Goal: Information Seeking & Learning: Compare options

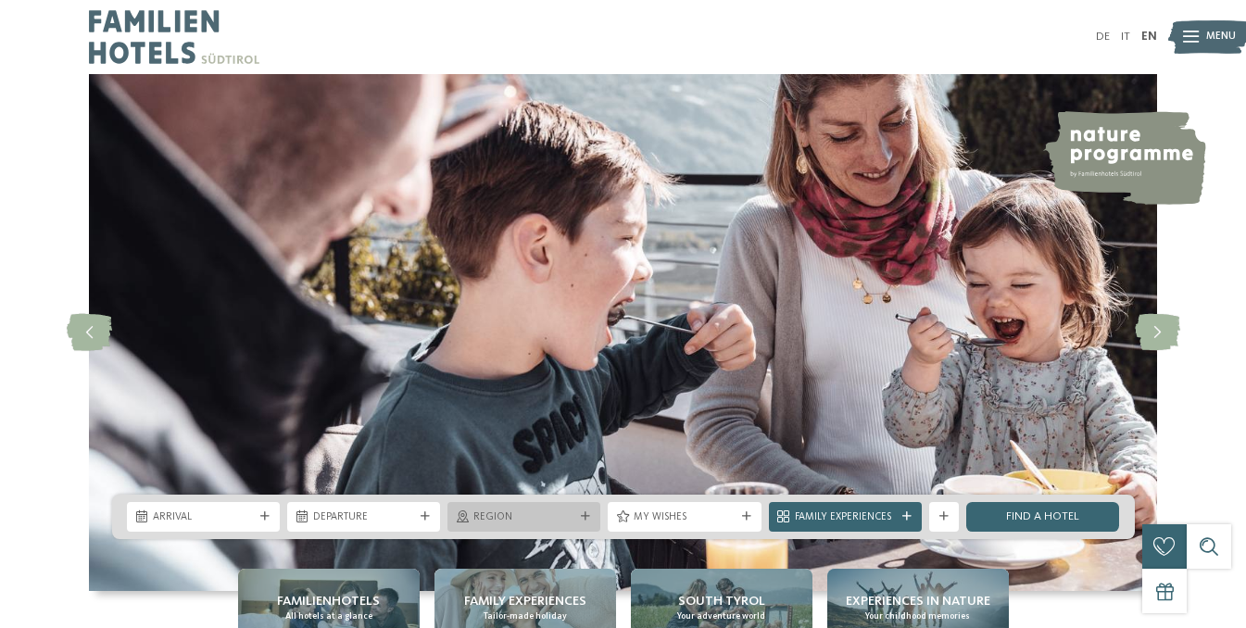
click at [589, 520] on icon at bounding box center [585, 516] width 9 height 9
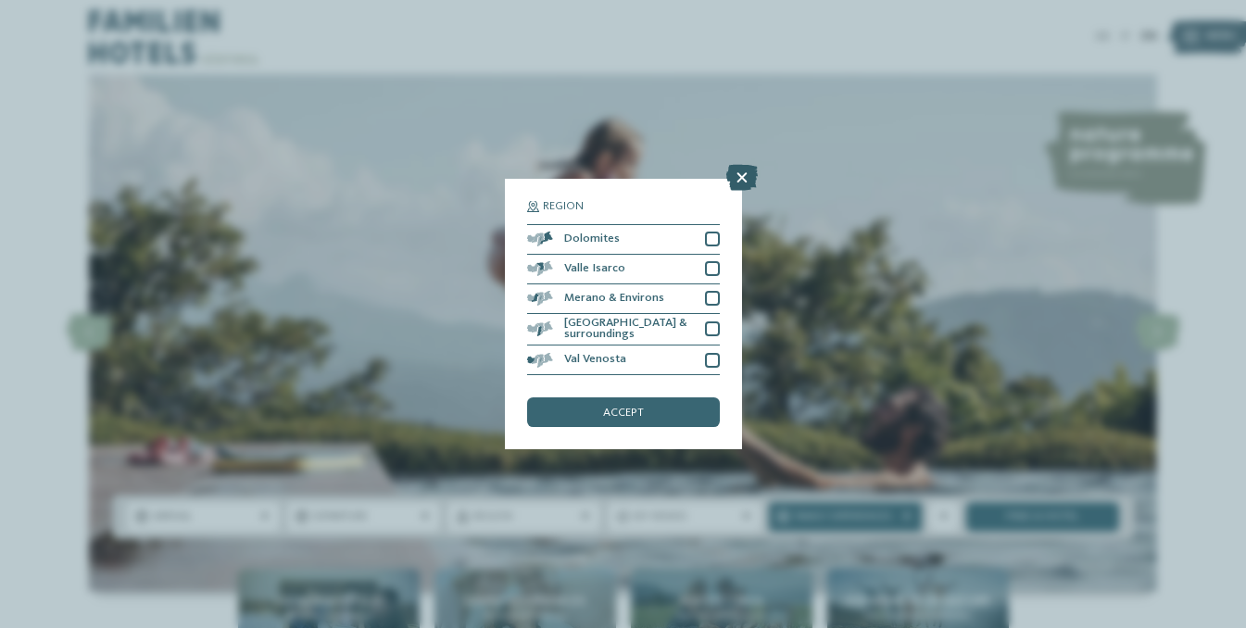
click at [739, 174] on icon at bounding box center [741, 178] width 31 height 26
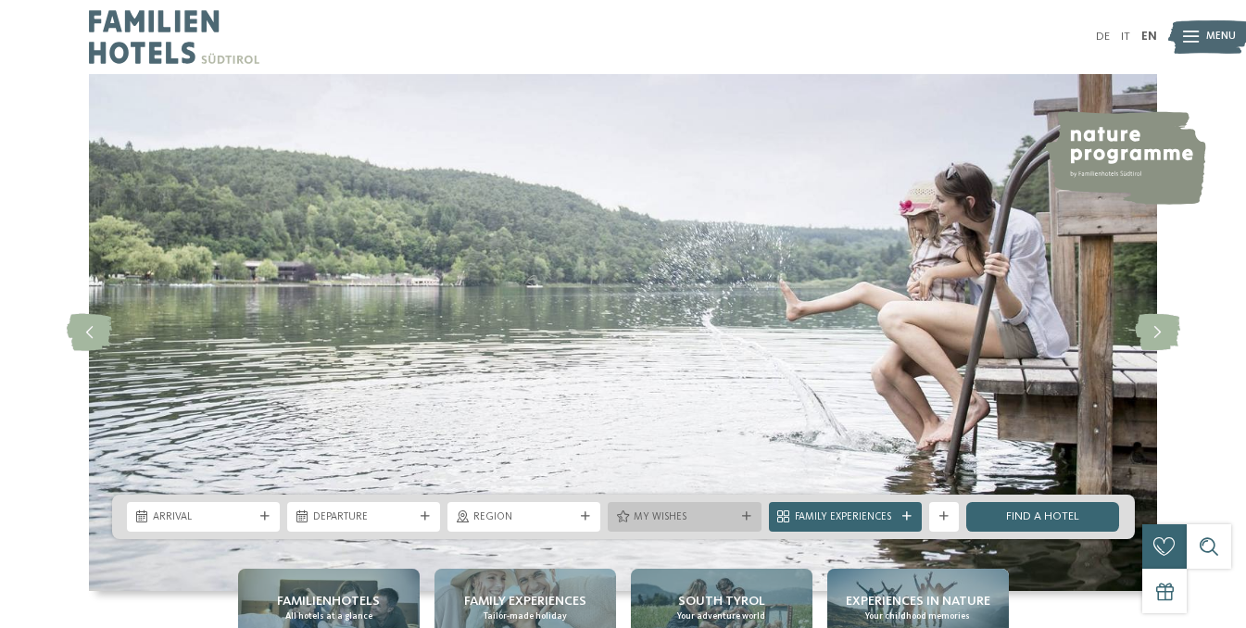
click at [705, 520] on span "My wishes" at bounding box center [683, 517] width 101 height 15
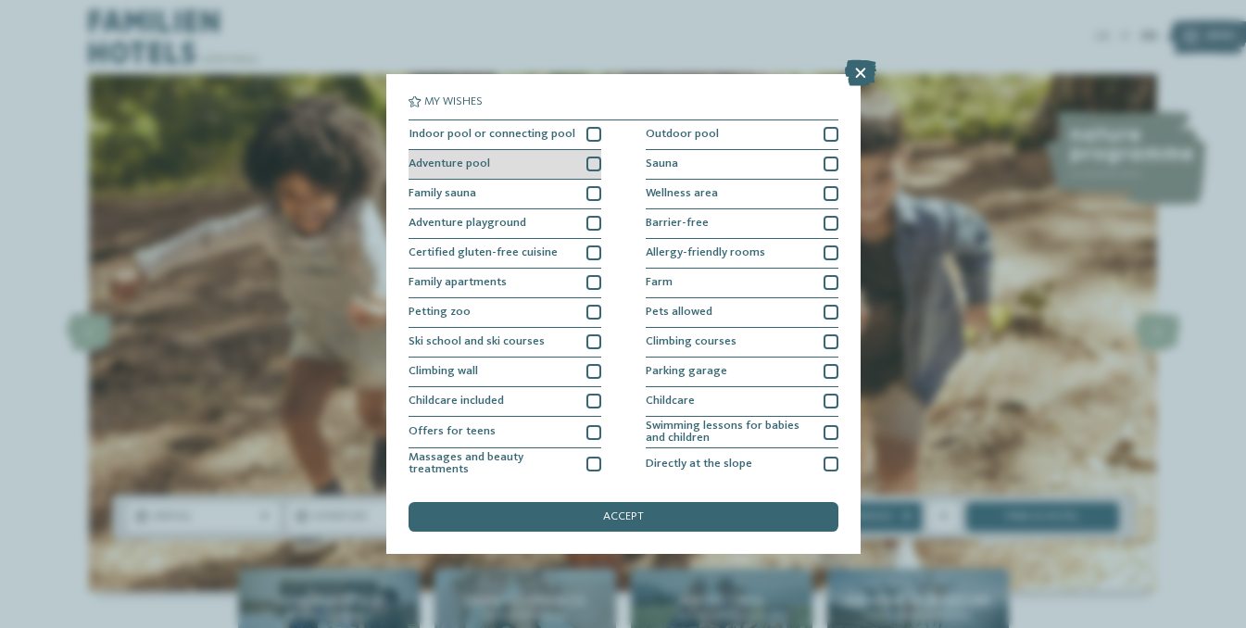
click at [594, 160] on div at bounding box center [593, 164] width 15 height 15
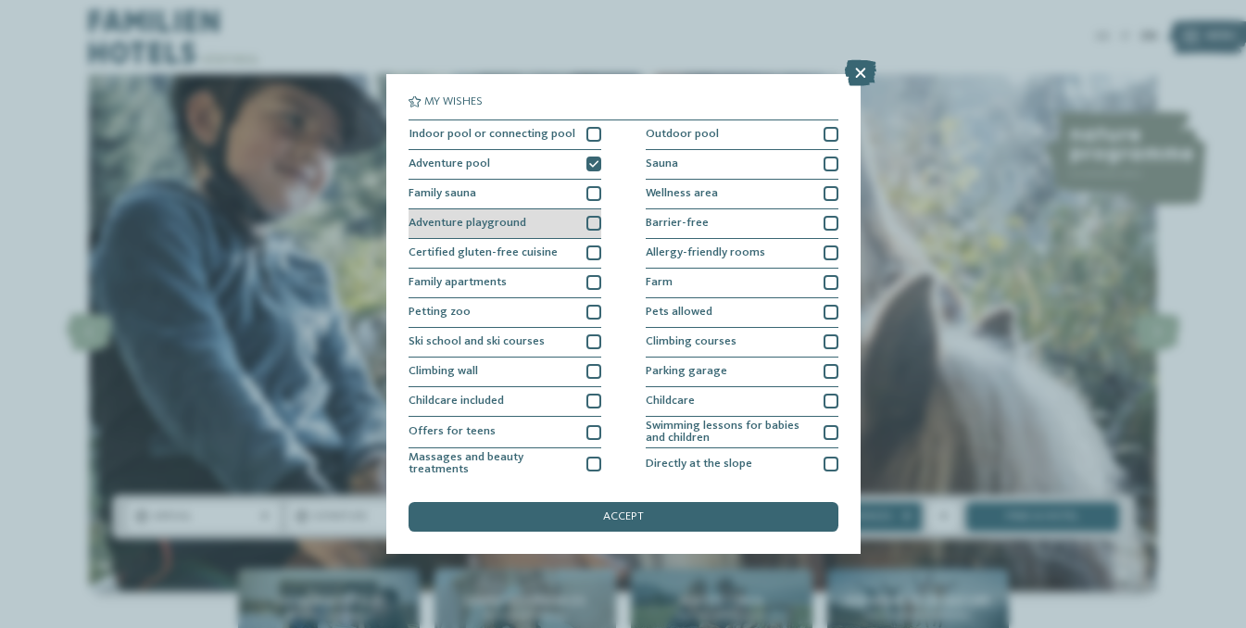
click at [597, 224] on div at bounding box center [593, 223] width 15 height 15
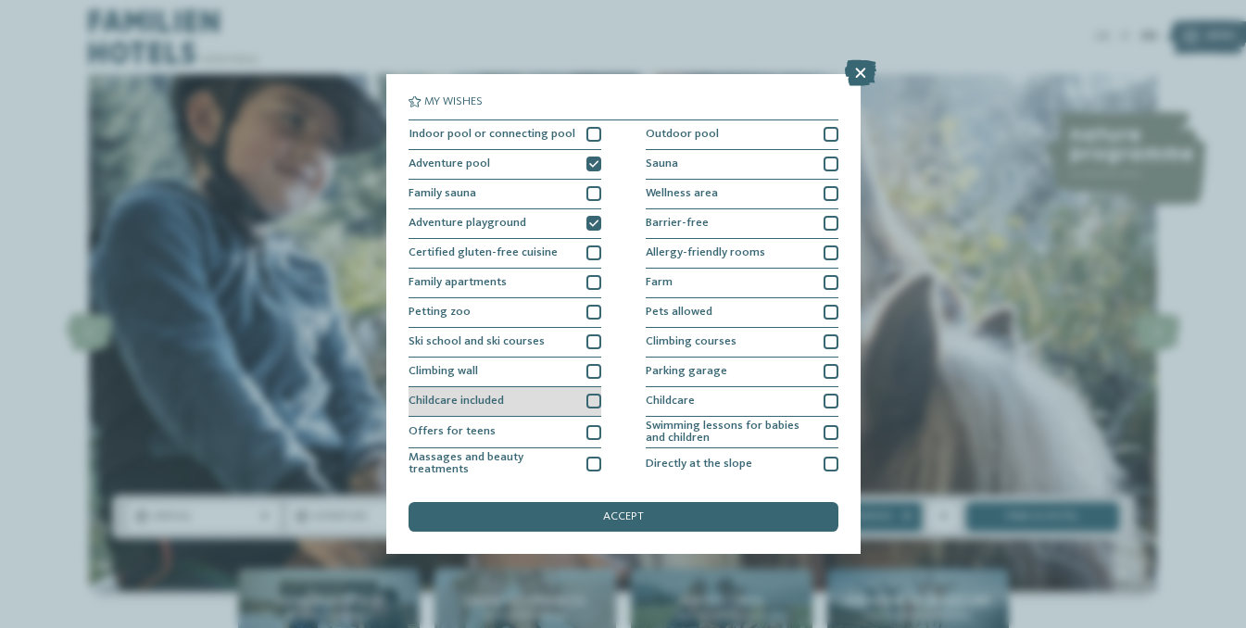
click at [593, 404] on div at bounding box center [593, 401] width 15 height 15
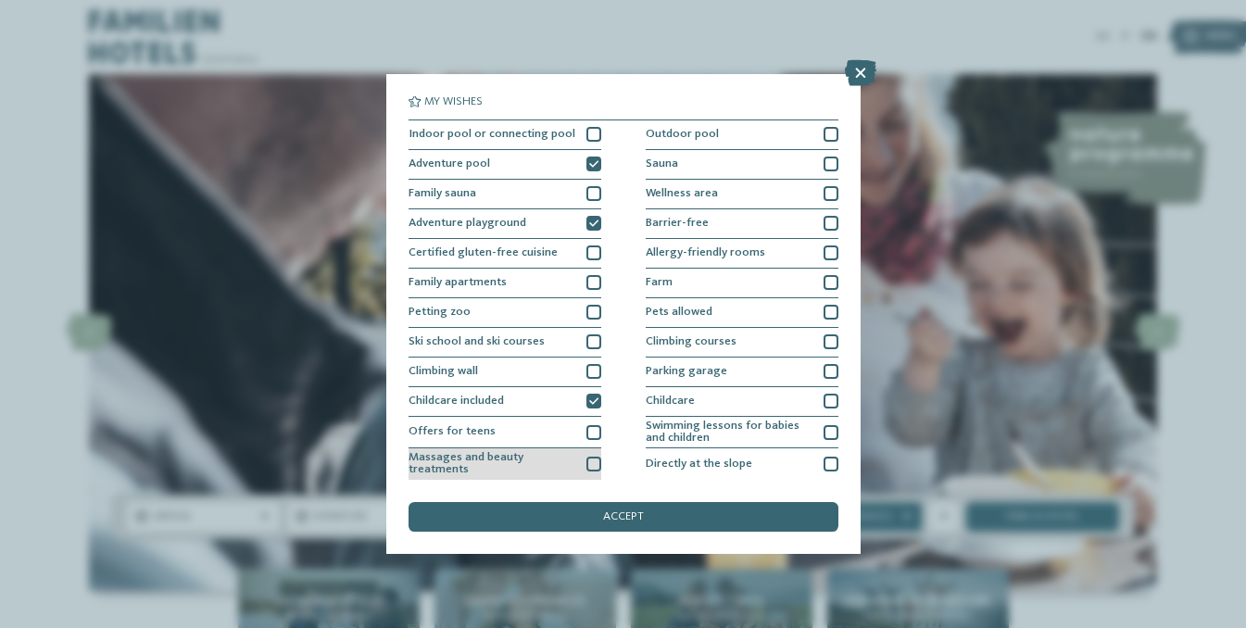
click at [587, 463] on div at bounding box center [593, 464] width 15 height 15
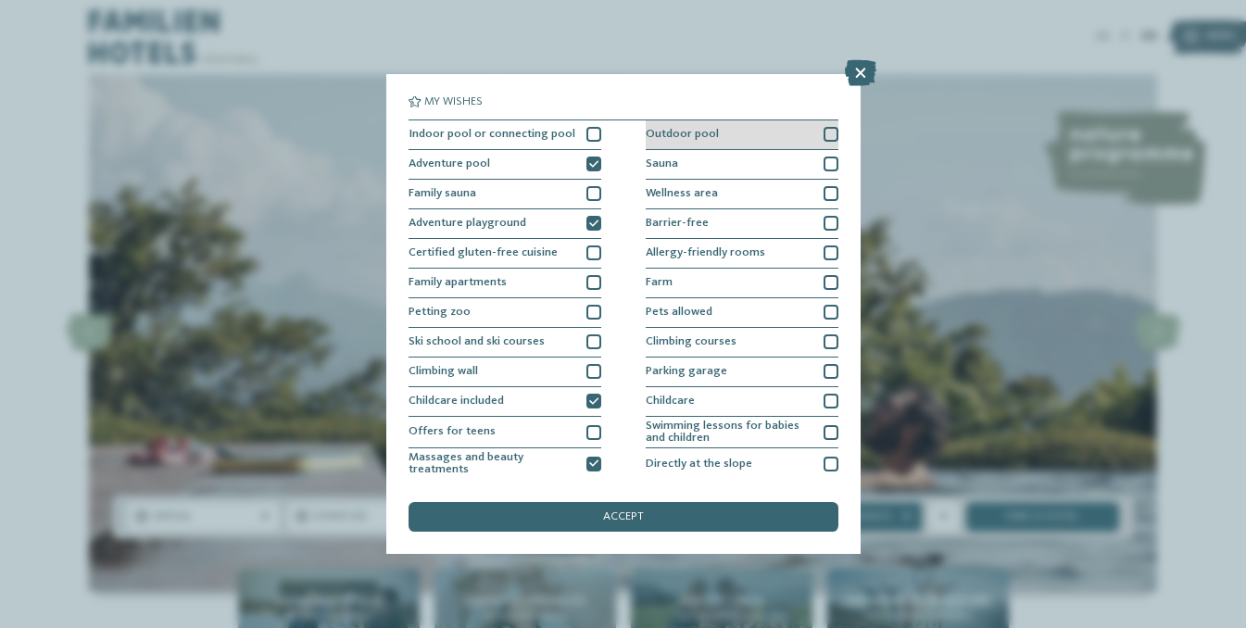
click at [833, 132] on div at bounding box center [830, 134] width 15 height 15
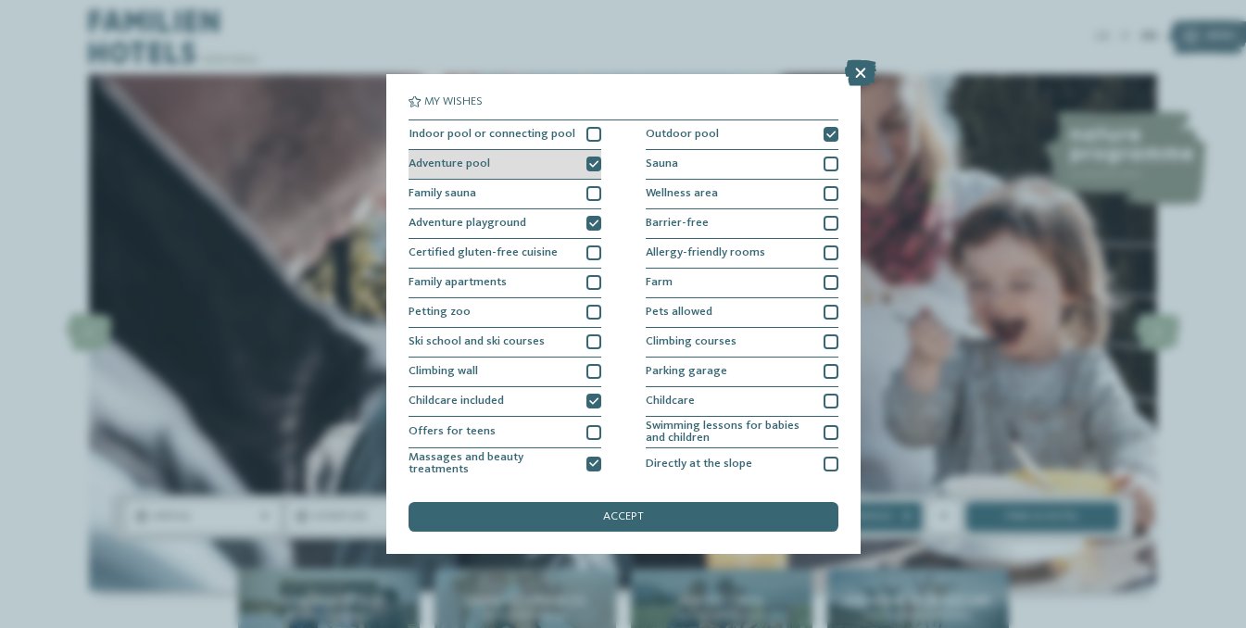
click at [594, 165] on icon at bounding box center [593, 164] width 9 height 9
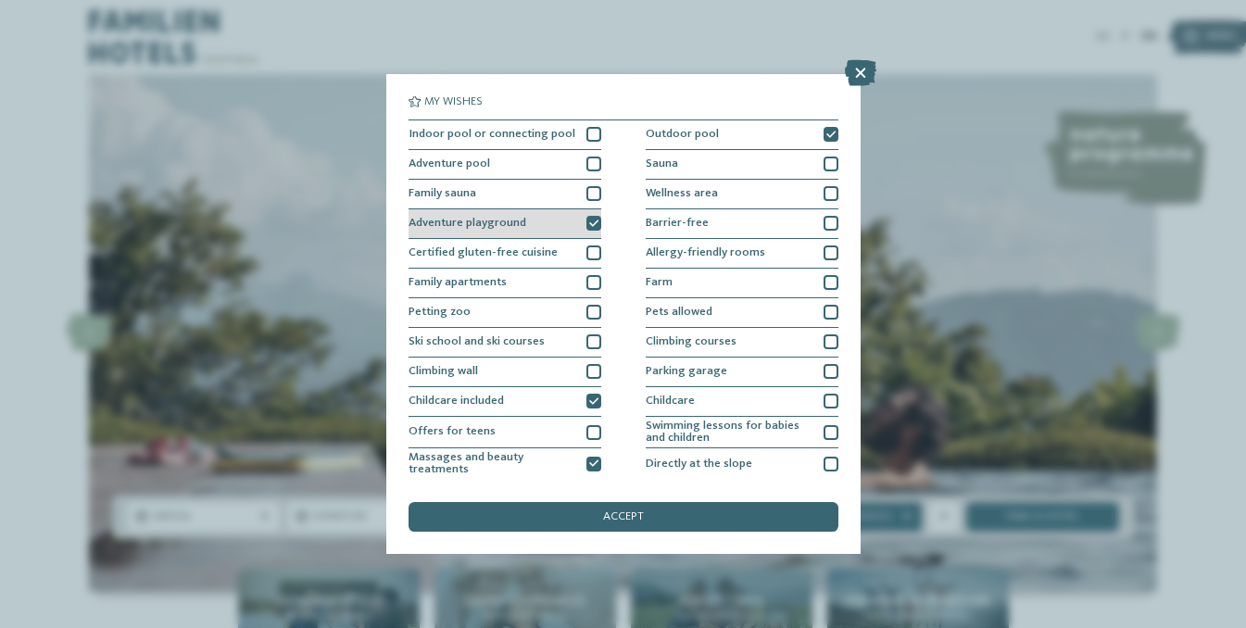
click at [595, 225] on icon at bounding box center [593, 223] width 9 height 9
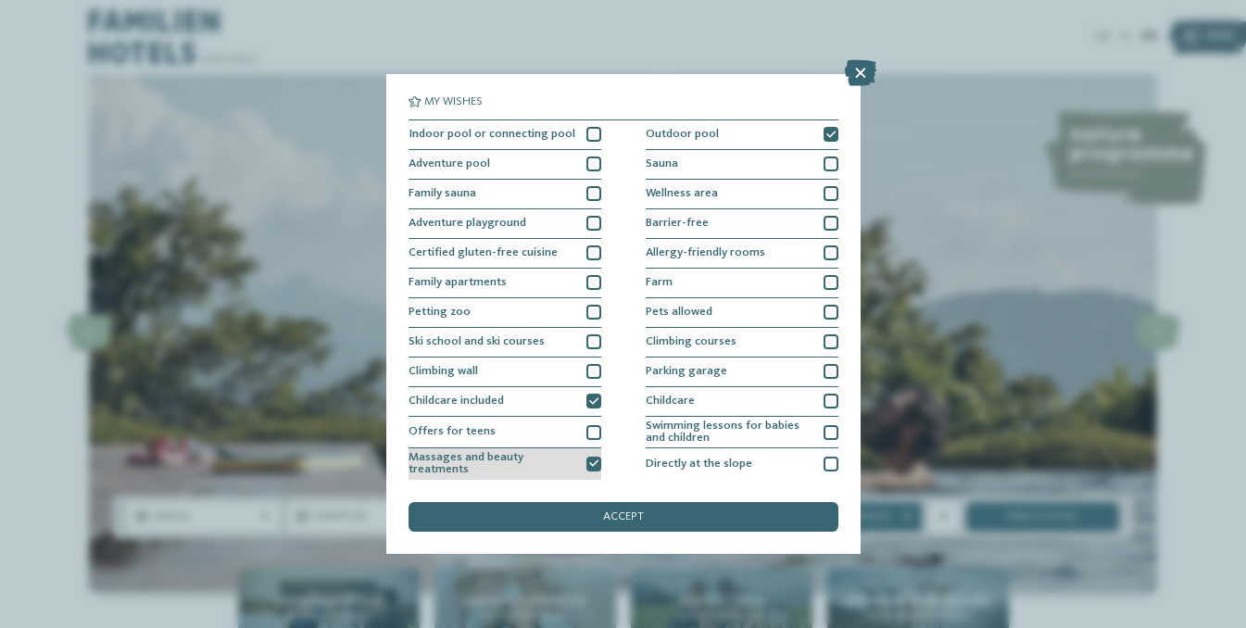
click at [594, 463] on icon at bounding box center [593, 463] width 9 height 9
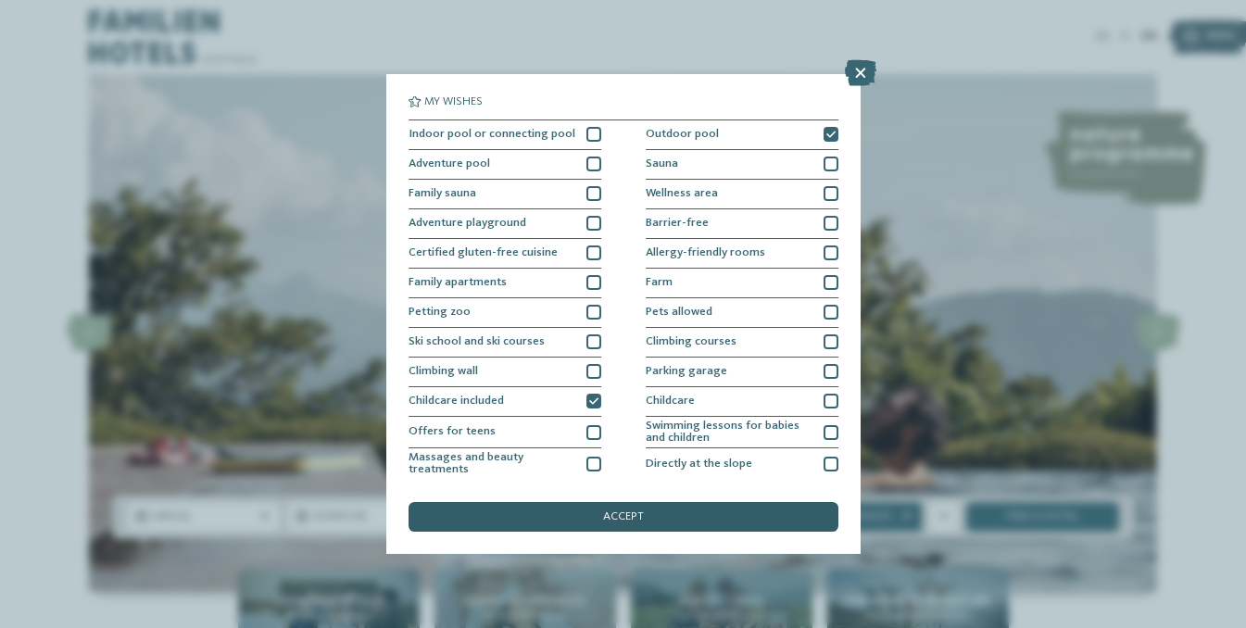
click at [633, 516] on span "accept" at bounding box center [623, 517] width 41 height 12
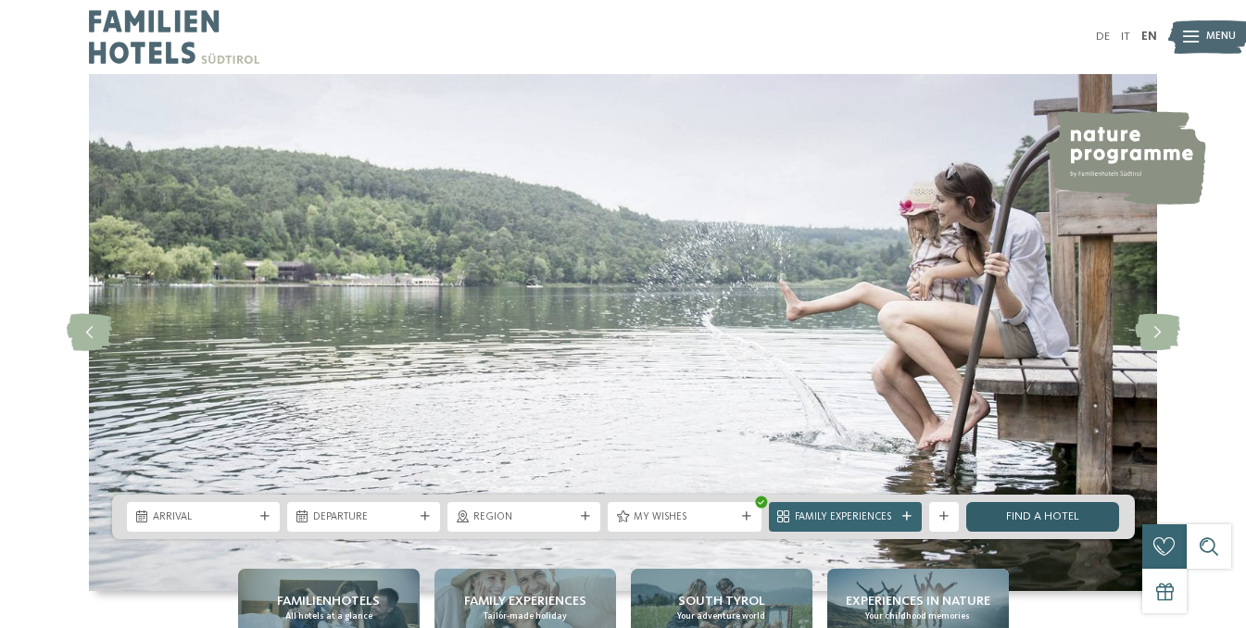
click at [1032, 508] on link "Find a hotel" at bounding box center [1042, 517] width 153 height 30
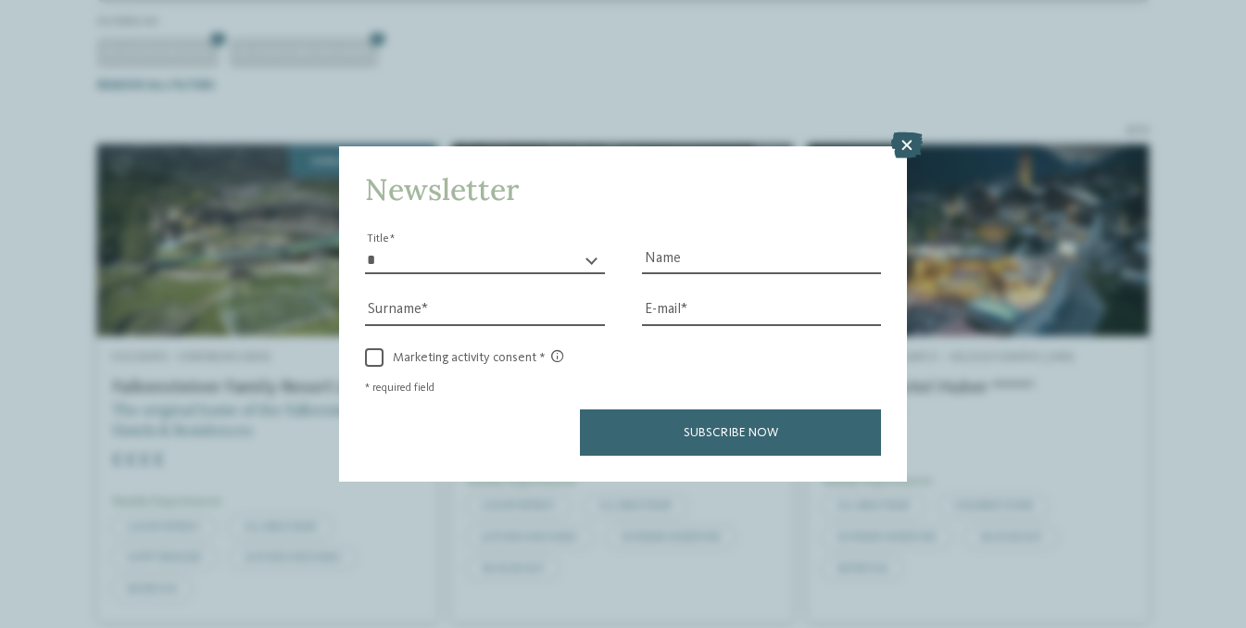
click at [905, 155] on icon at bounding box center [906, 145] width 31 height 26
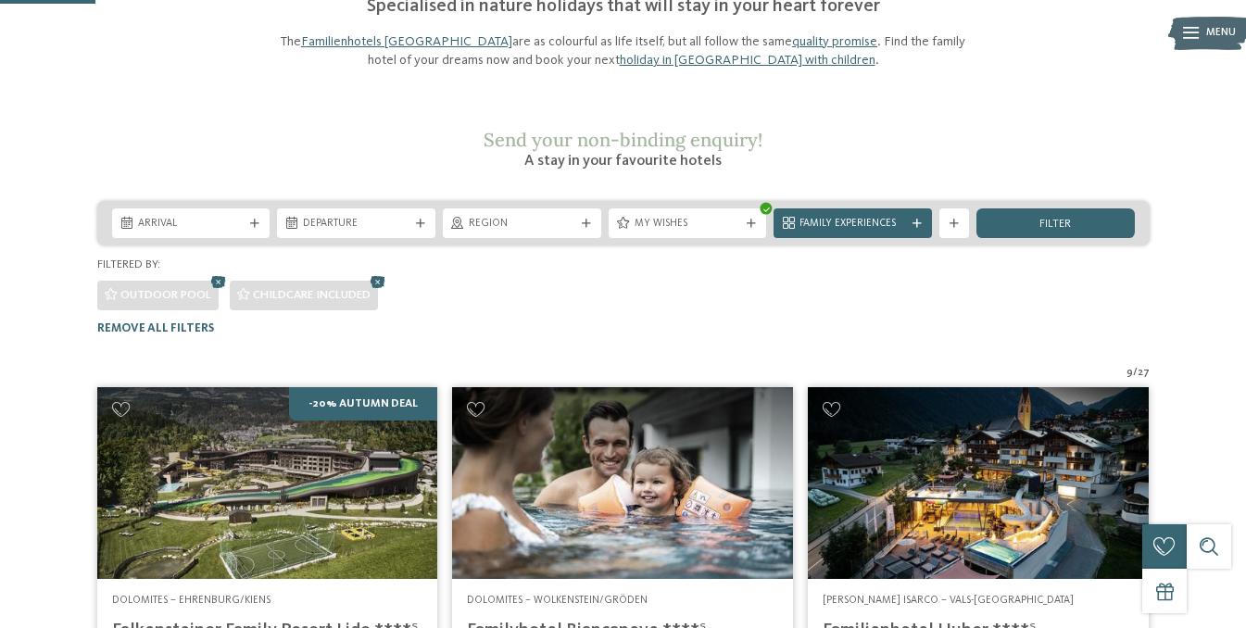
scroll to position [171, 0]
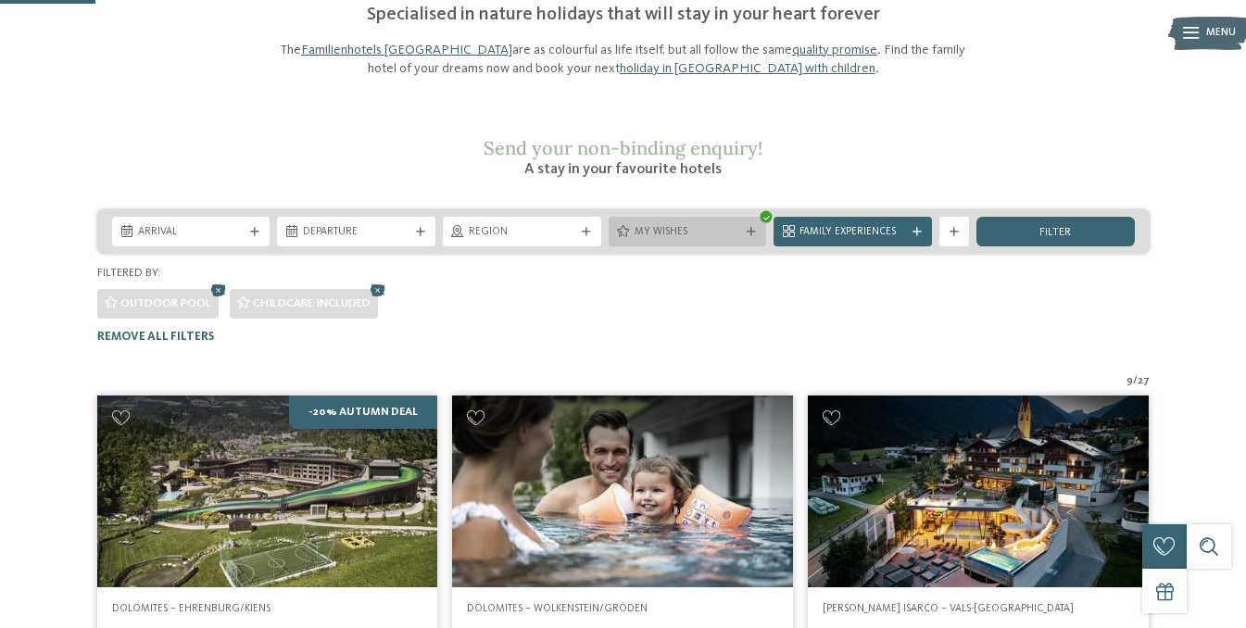
click at [665, 225] on span "My wishes" at bounding box center [687, 232] width 107 height 15
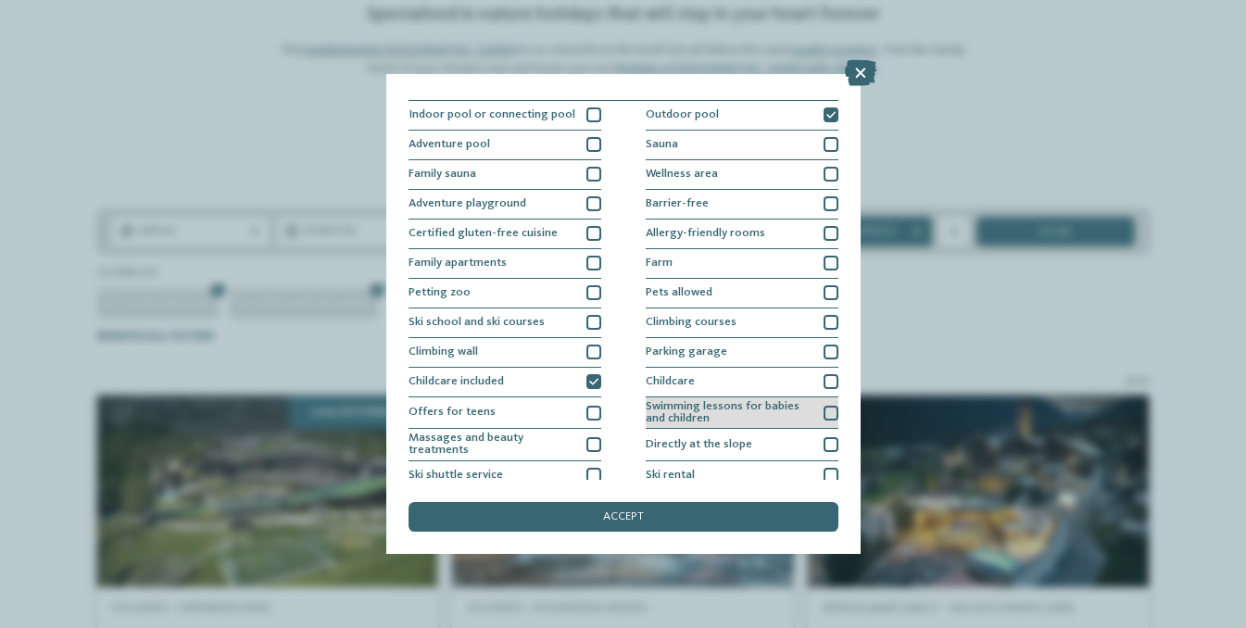
scroll to position [0, 0]
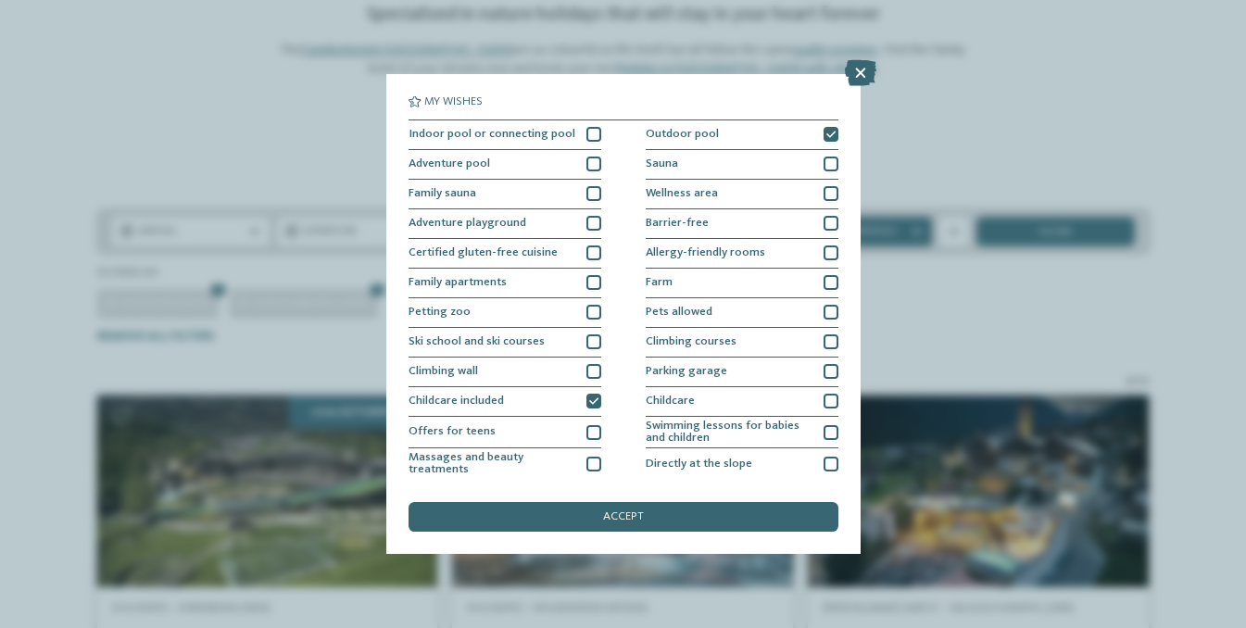
click at [1189, 206] on div "My wishes Indoor pool or connecting pool Outdoor pool" at bounding box center [623, 314] width 1246 height 628
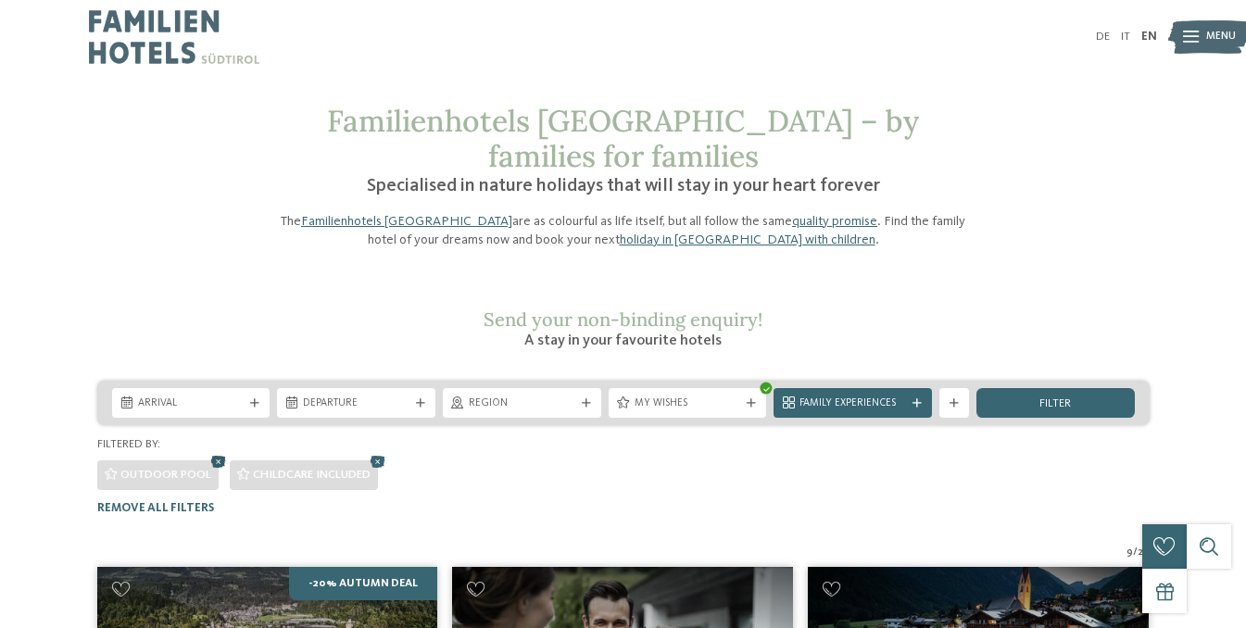
click at [217, 453] on icon at bounding box center [218, 462] width 22 height 19
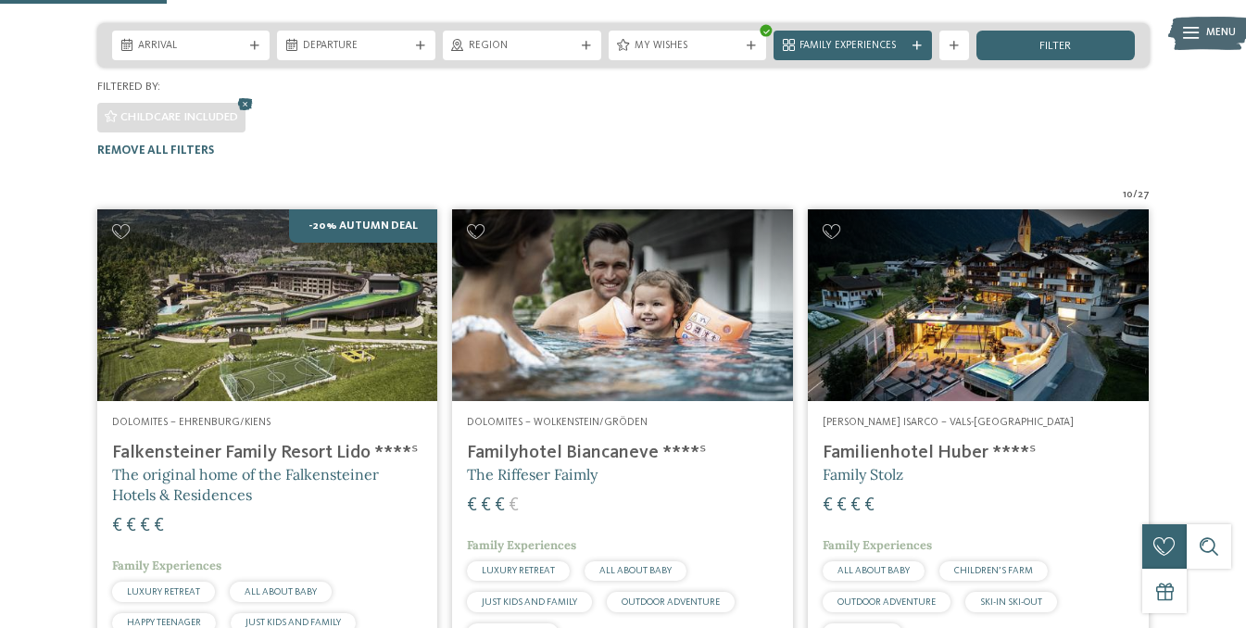
scroll to position [422, 0]
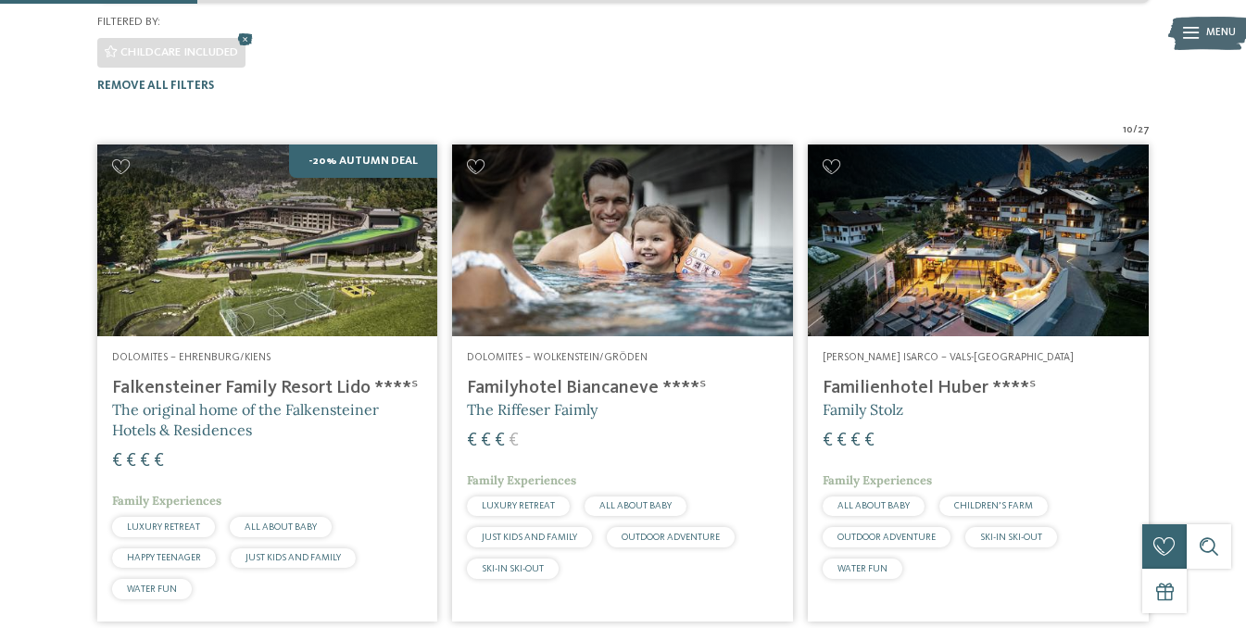
click at [245, 3] on div at bounding box center [623, 2] width 1246 height 4
click at [250, 31] on icon at bounding box center [245, 40] width 22 height 19
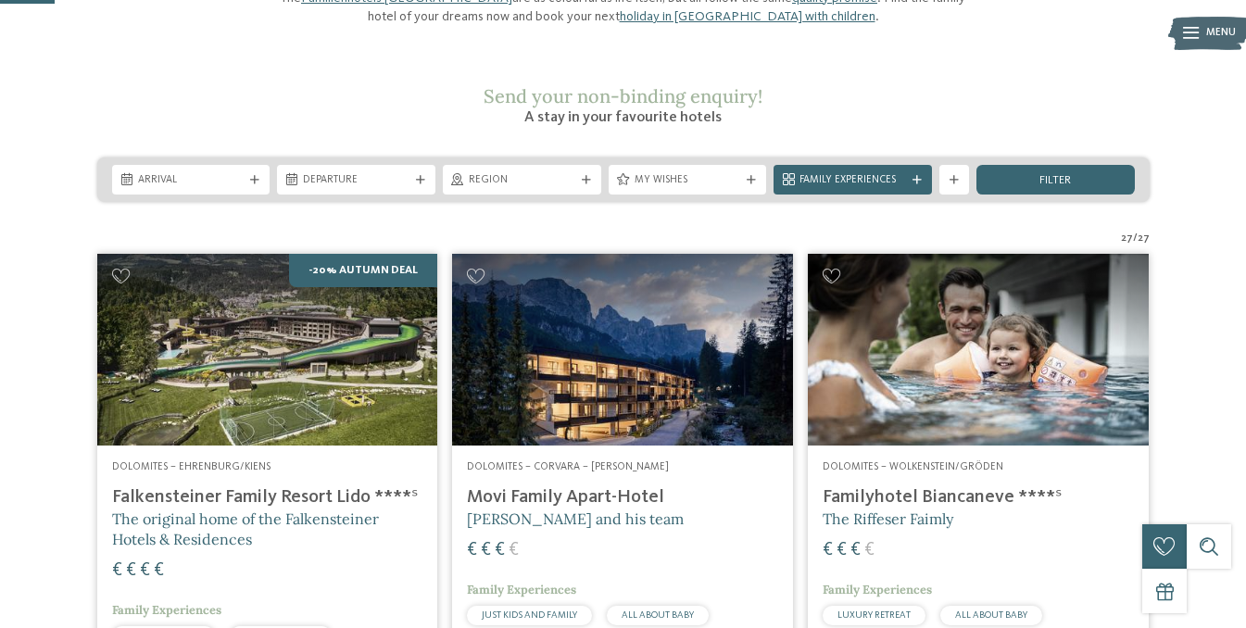
scroll to position [224, 0]
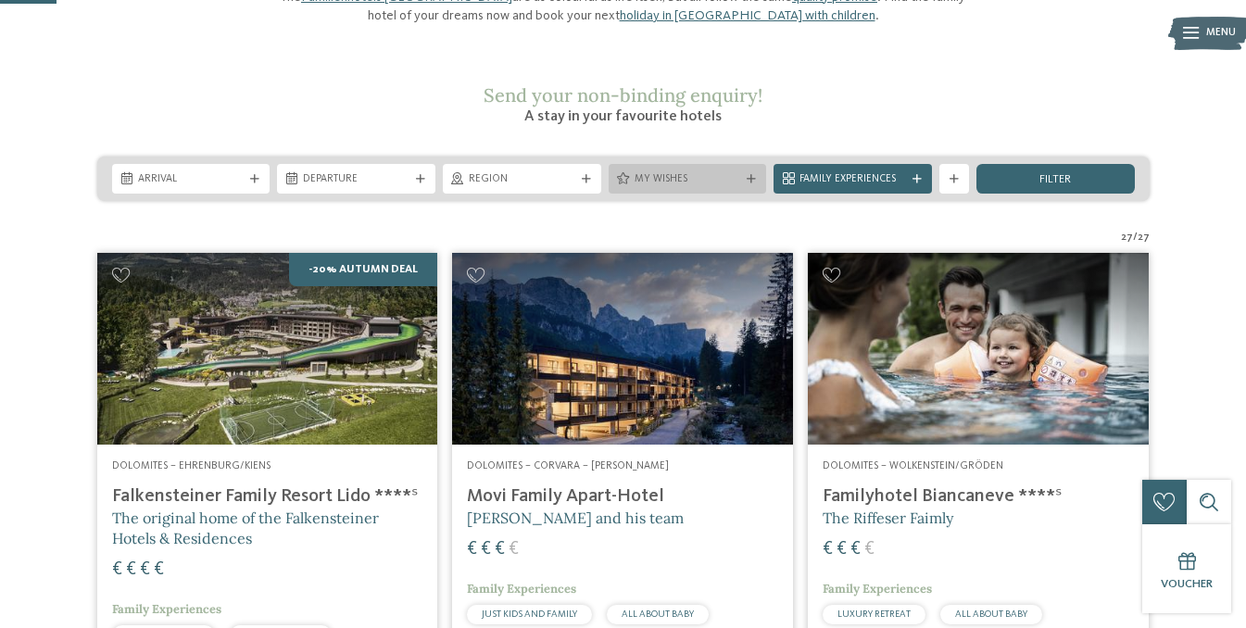
click at [713, 172] on span "My wishes" at bounding box center [687, 179] width 107 height 15
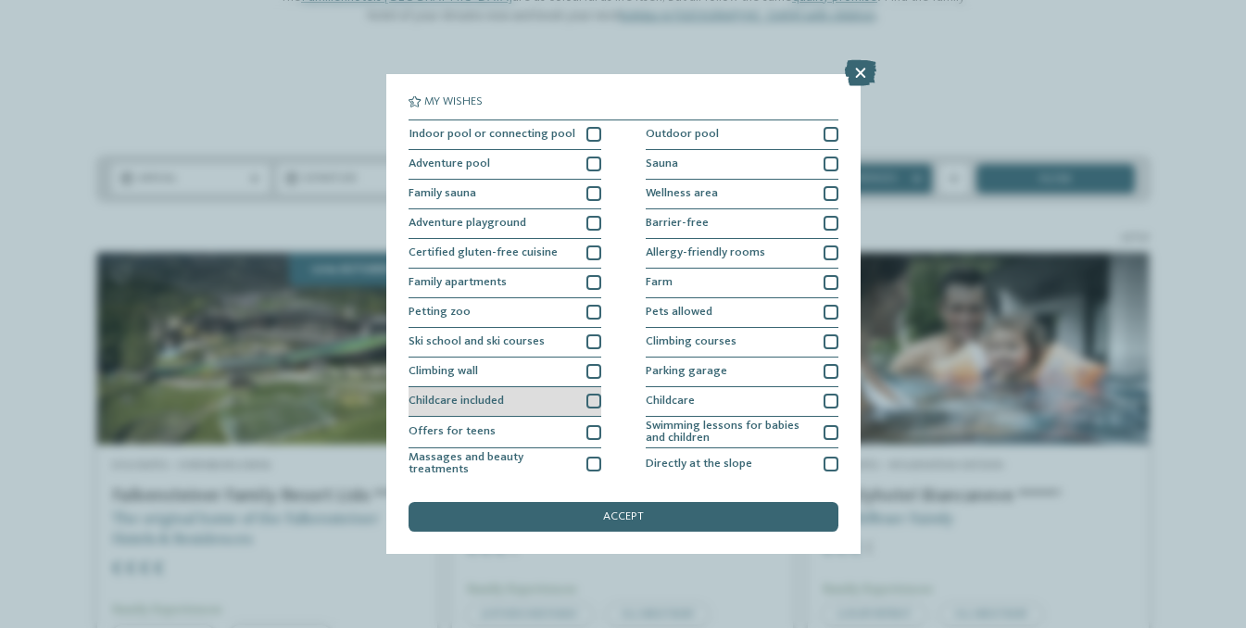
click at [594, 404] on div at bounding box center [593, 401] width 15 height 15
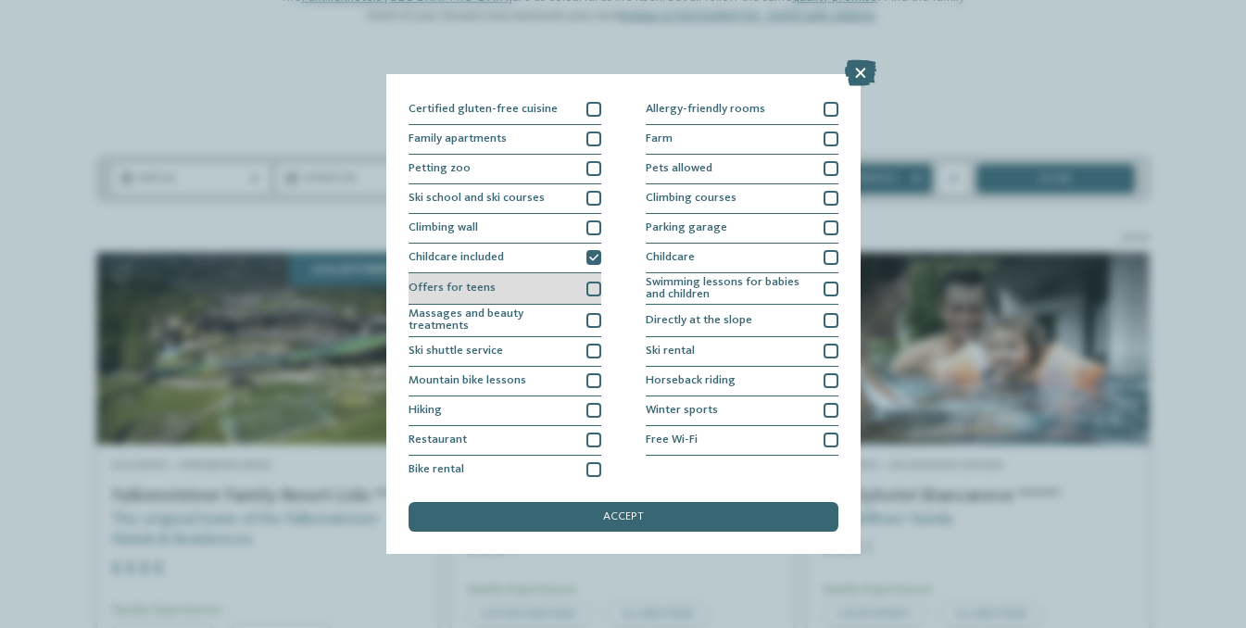
scroll to position [146, 0]
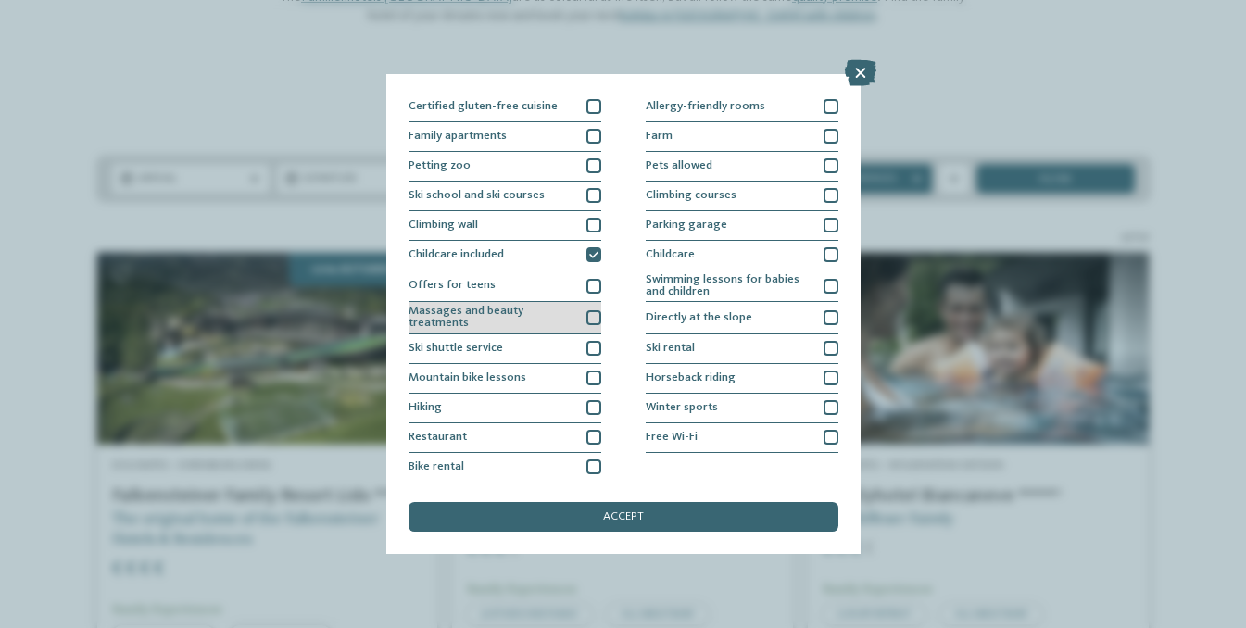
click at [591, 316] on div at bounding box center [593, 317] width 15 height 15
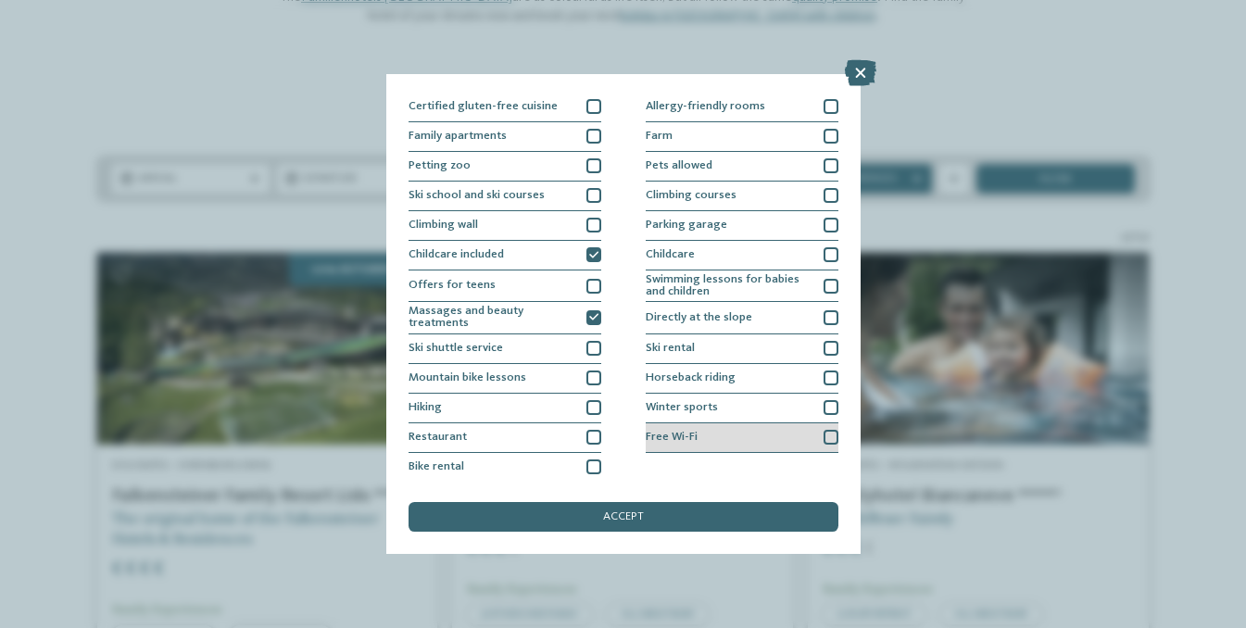
click at [825, 435] on div at bounding box center [830, 437] width 15 height 15
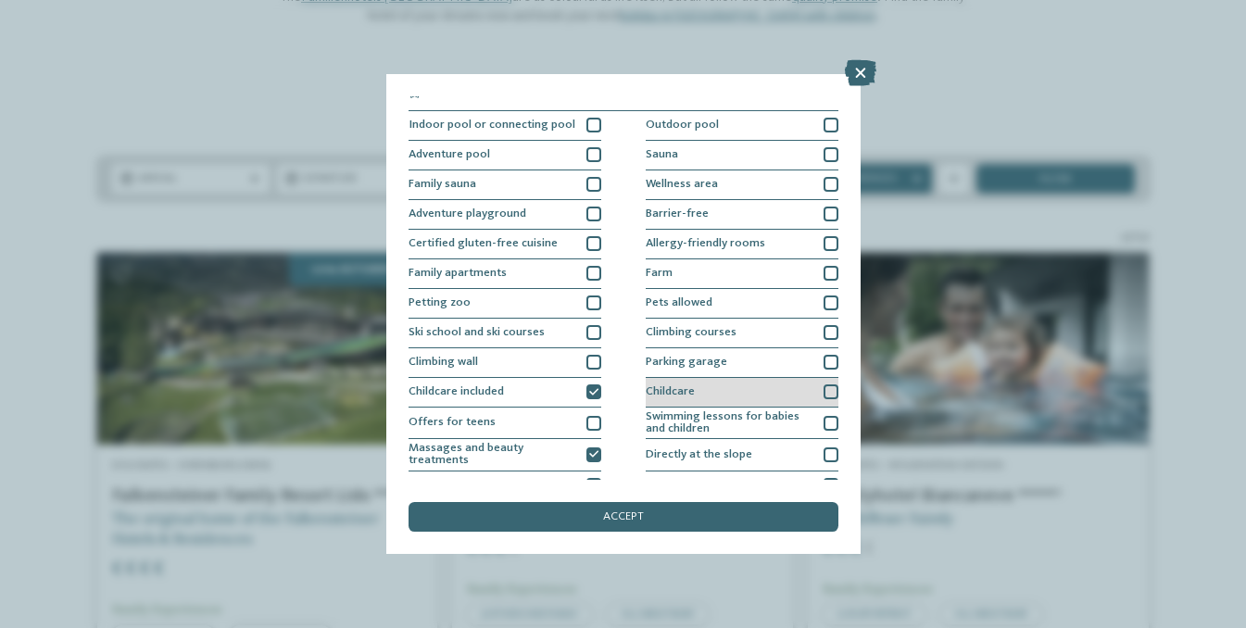
scroll to position [0, 0]
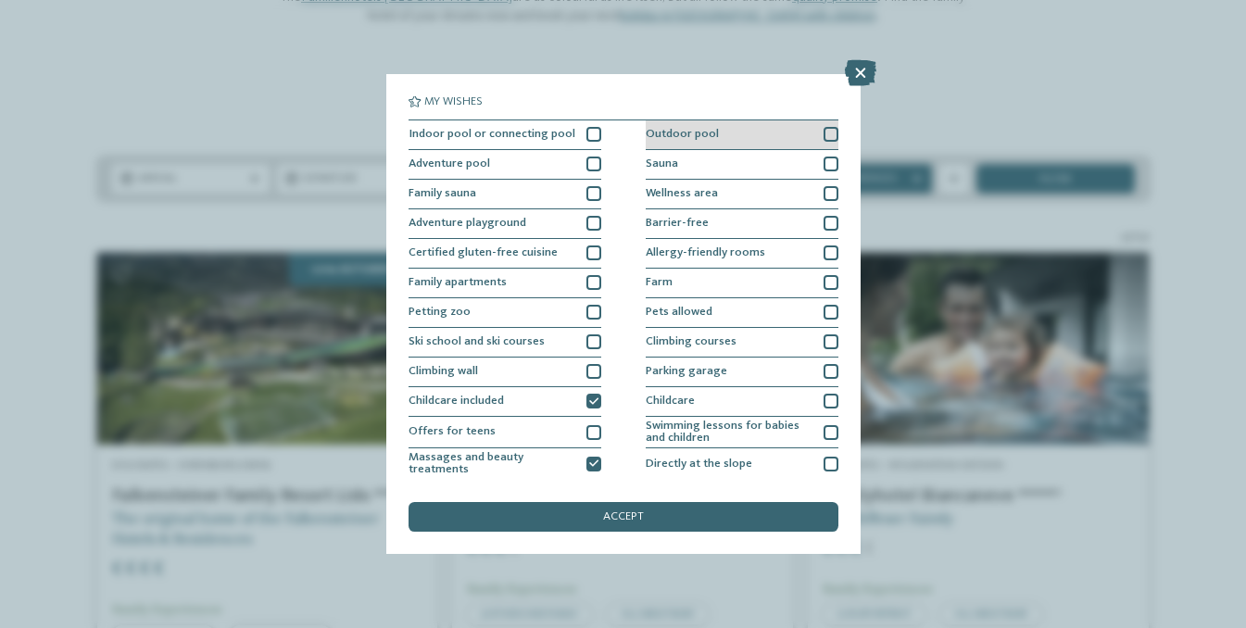
click at [834, 132] on div at bounding box center [830, 134] width 15 height 15
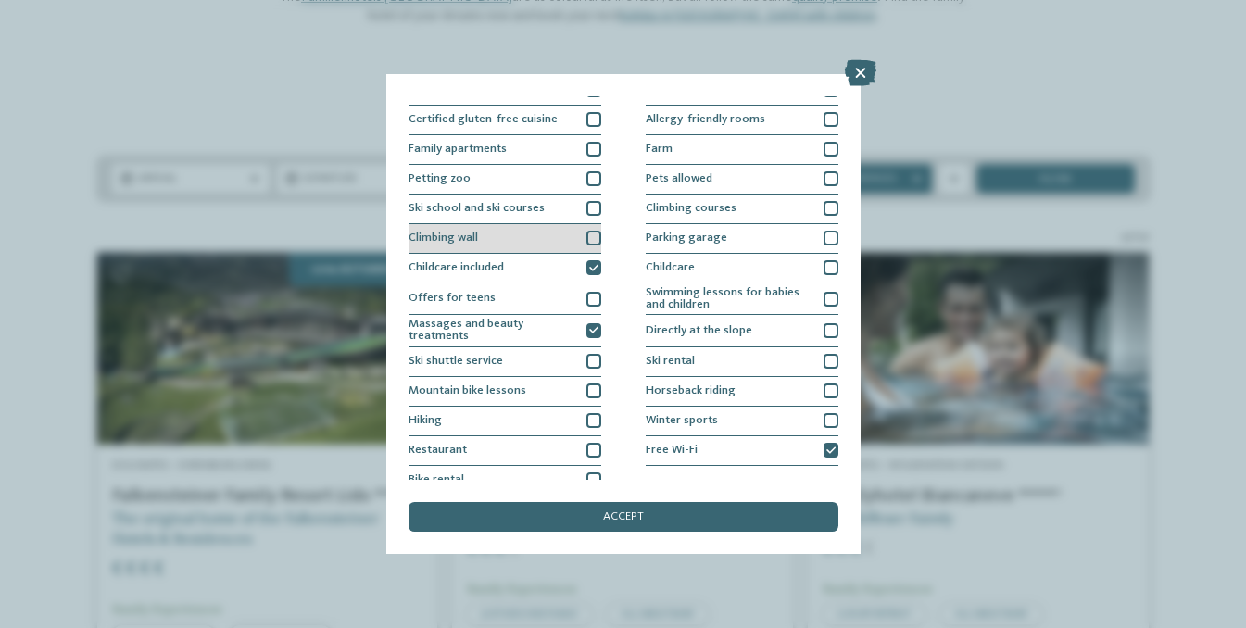
scroll to position [146, 0]
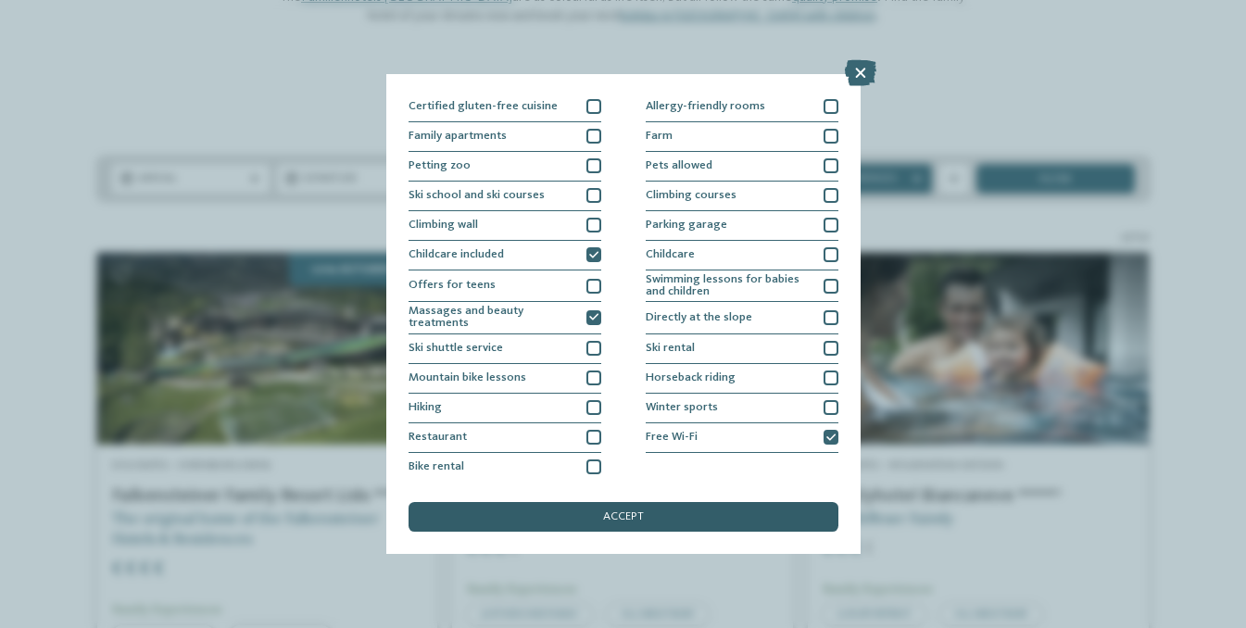
click at [632, 512] on span "accept" at bounding box center [623, 517] width 41 height 12
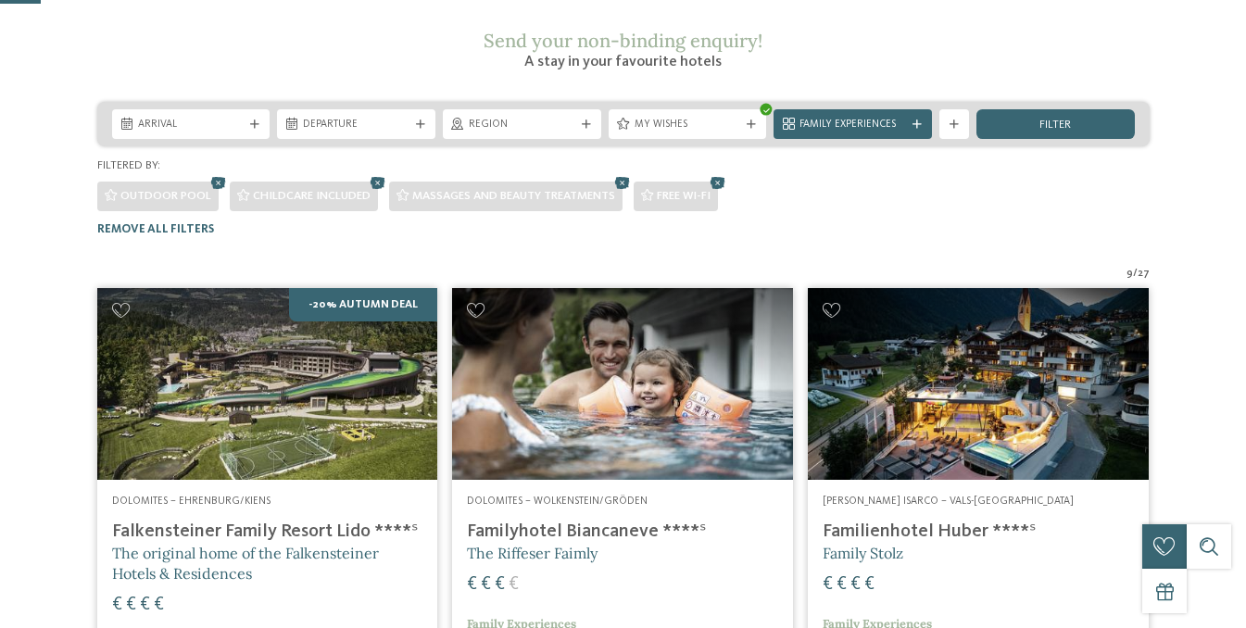
scroll to position [0, 0]
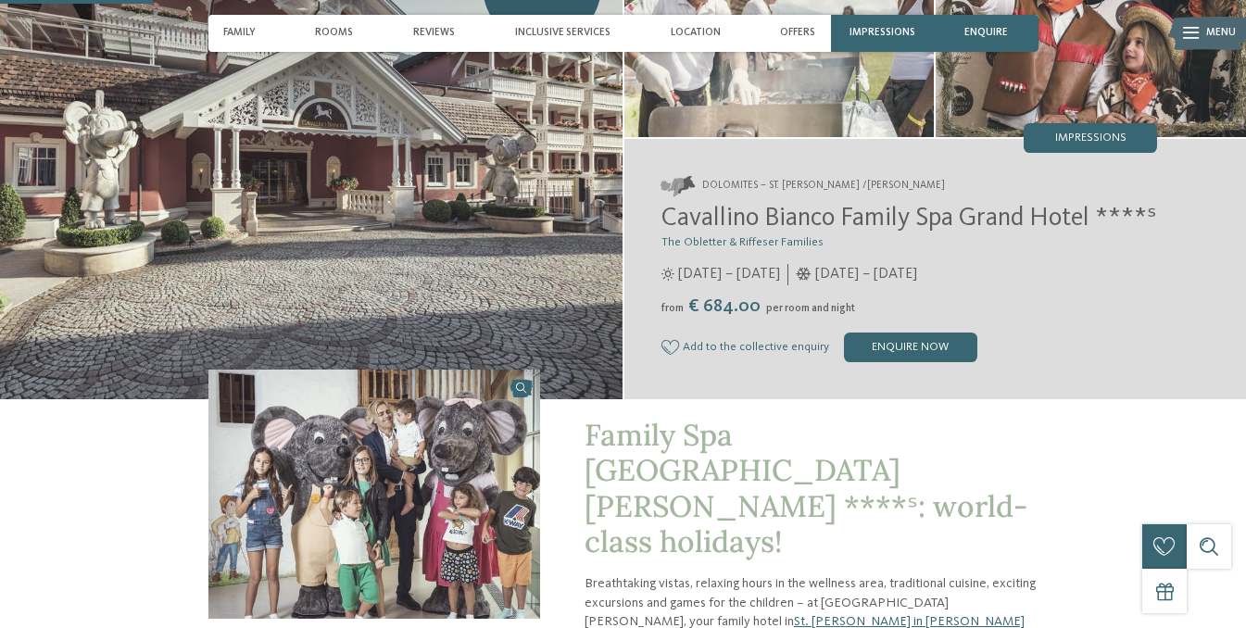
scroll to position [32, 0]
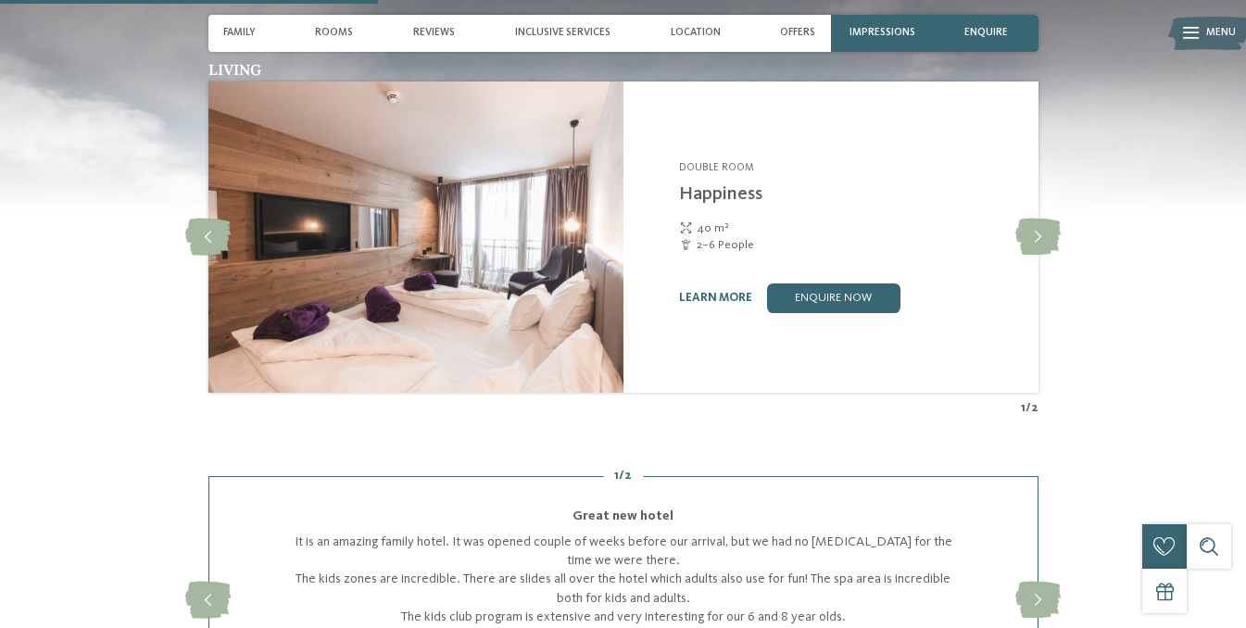
scroll to position [1654, 0]
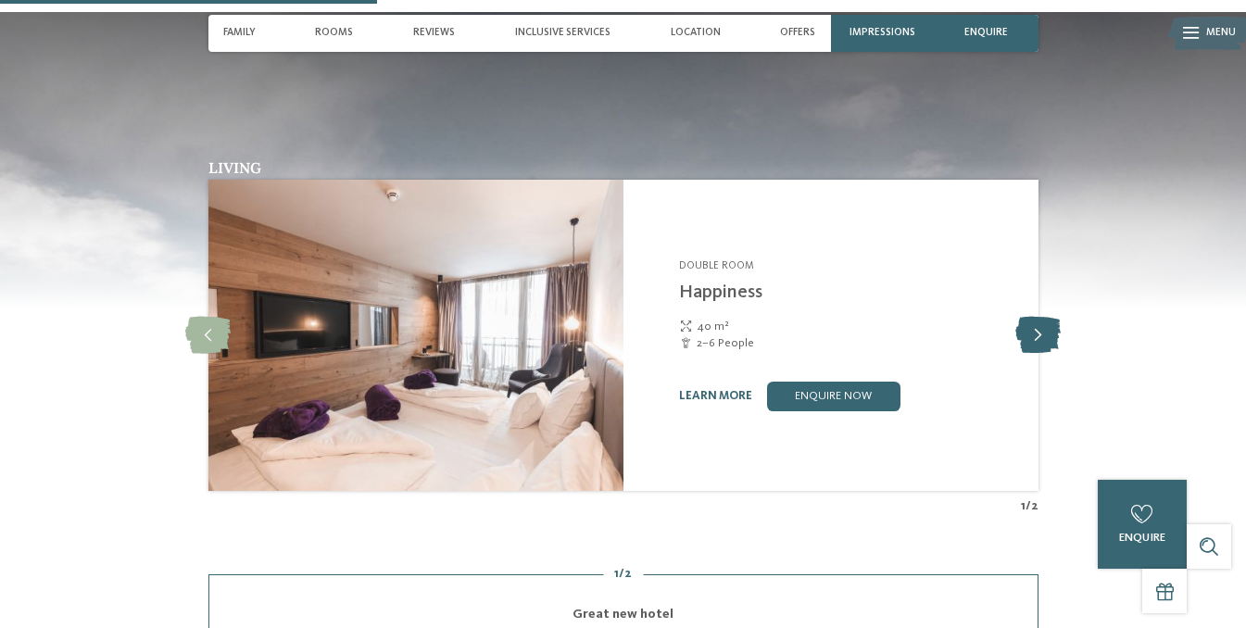
click at [1030, 317] on icon at bounding box center [1037, 335] width 45 height 37
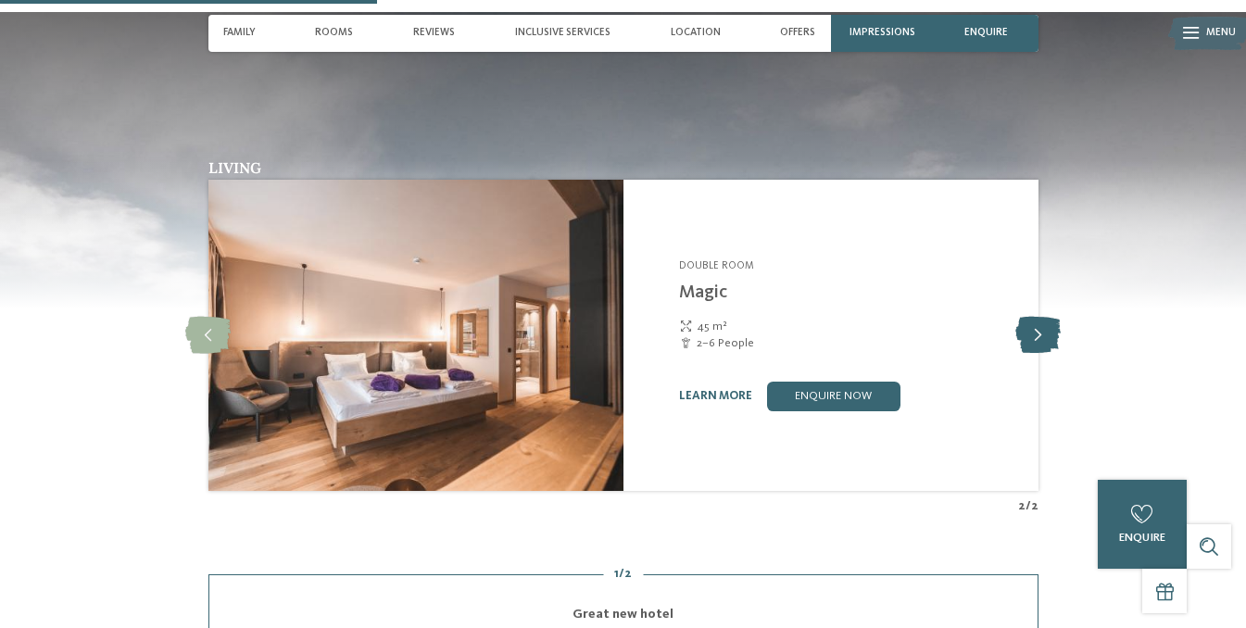
click at [1030, 317] on icon at bounding box center [1037, 335] width 45 height 37
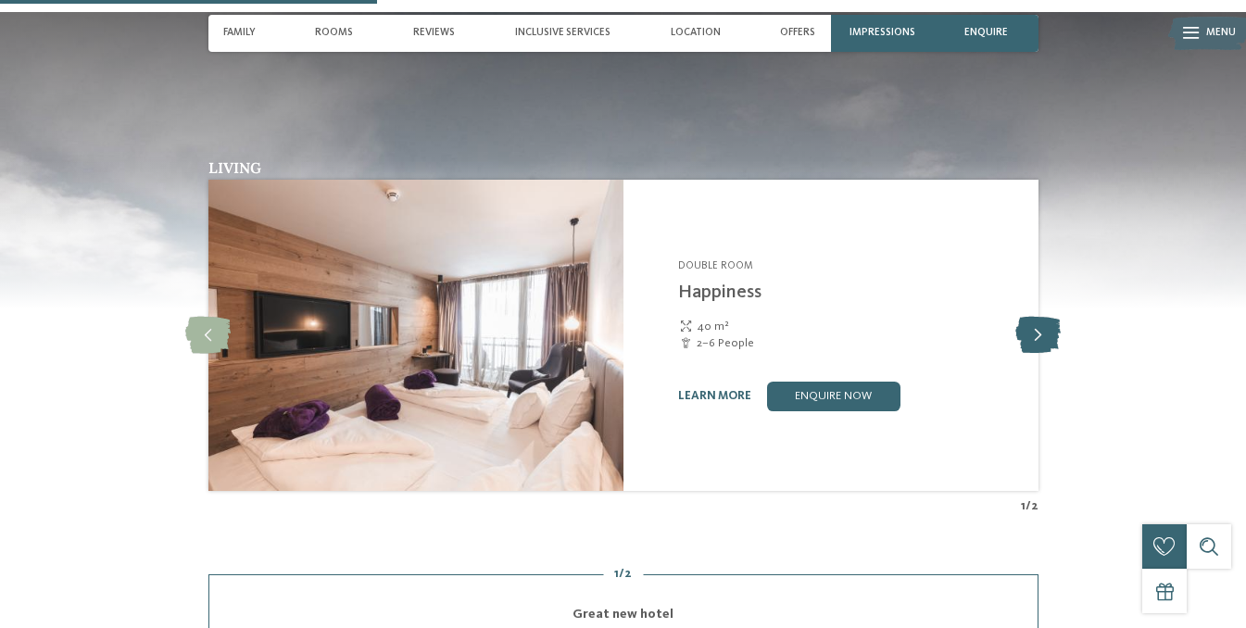
click at [1030, 317] on icon at bounding box center [1037, 335] width 45 height 37
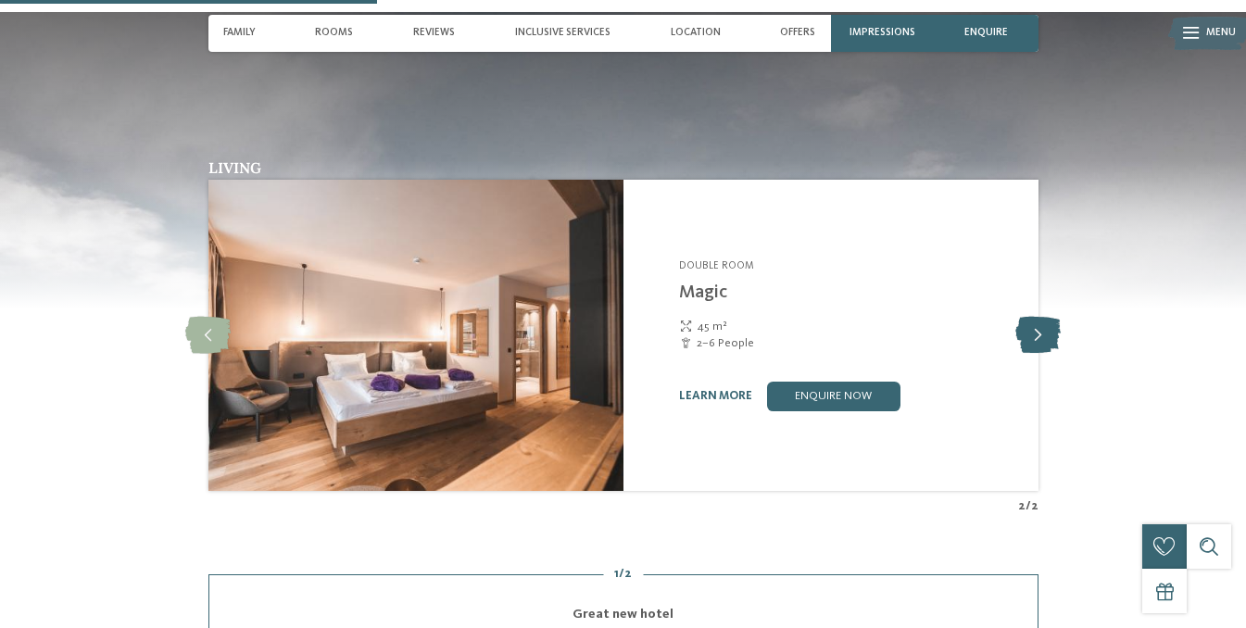
click at [1030, 317] on icon at bounding box center [1037, 335] width 45 height 37
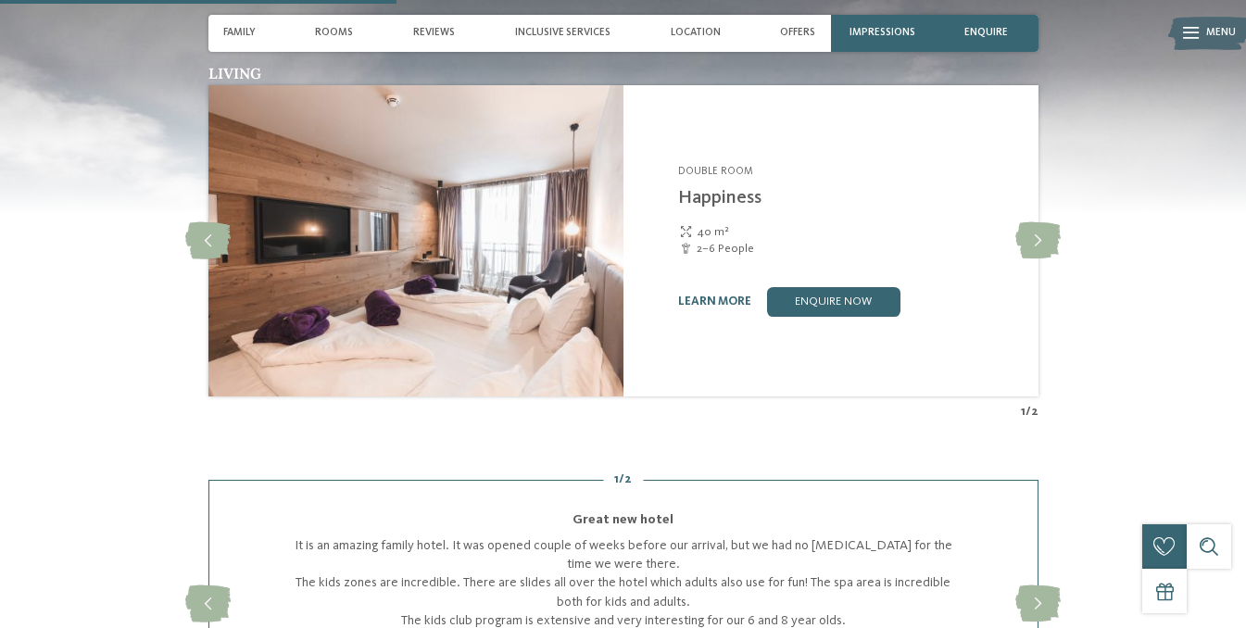
scroll to position [1753, 0]
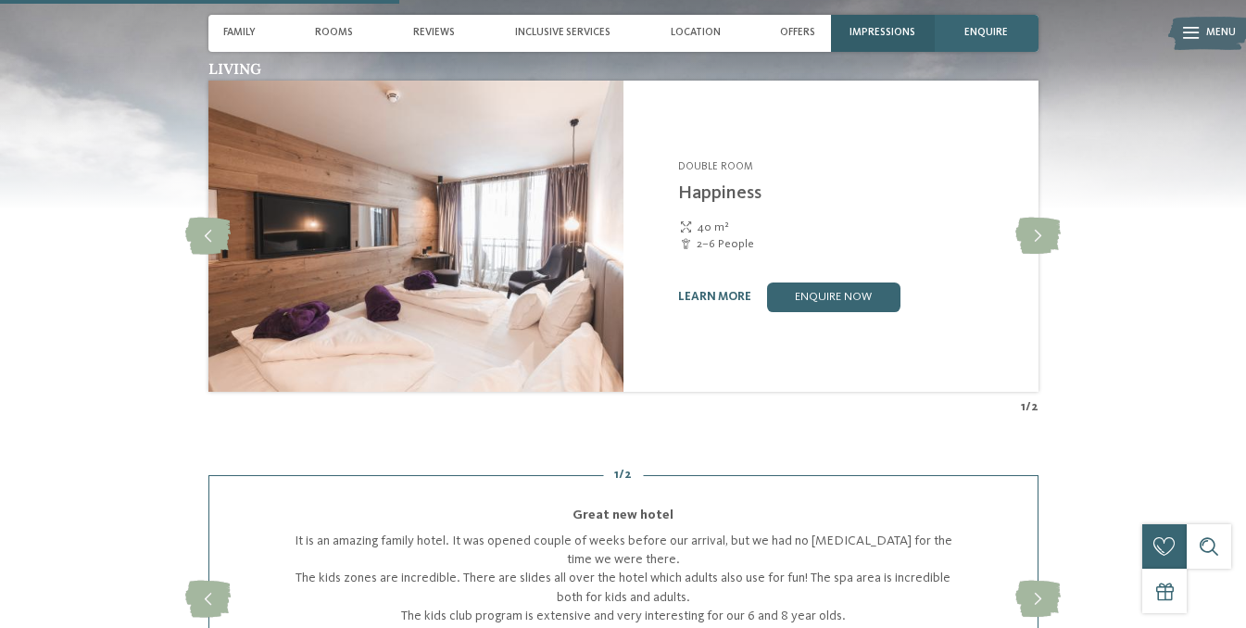
click at [886, 31] on span "Impressions" at bounding box center [882, 33] width 66 height 12
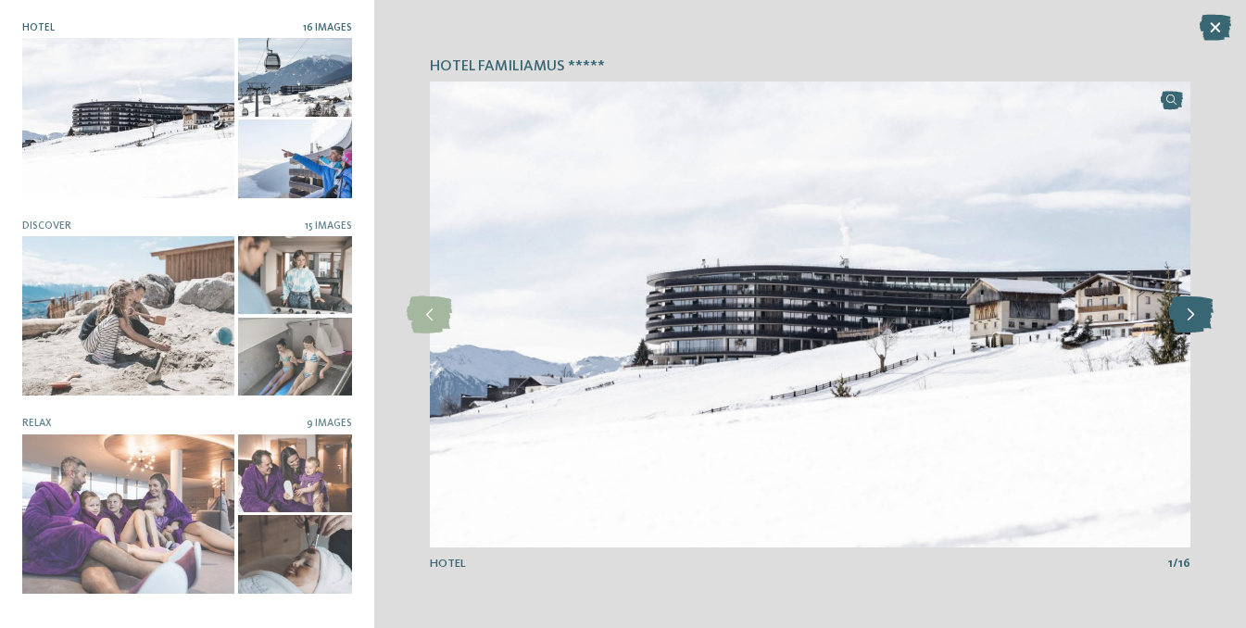
click at [1175, 317] on icon at bounding box center [1190, 314] width 45 height 37
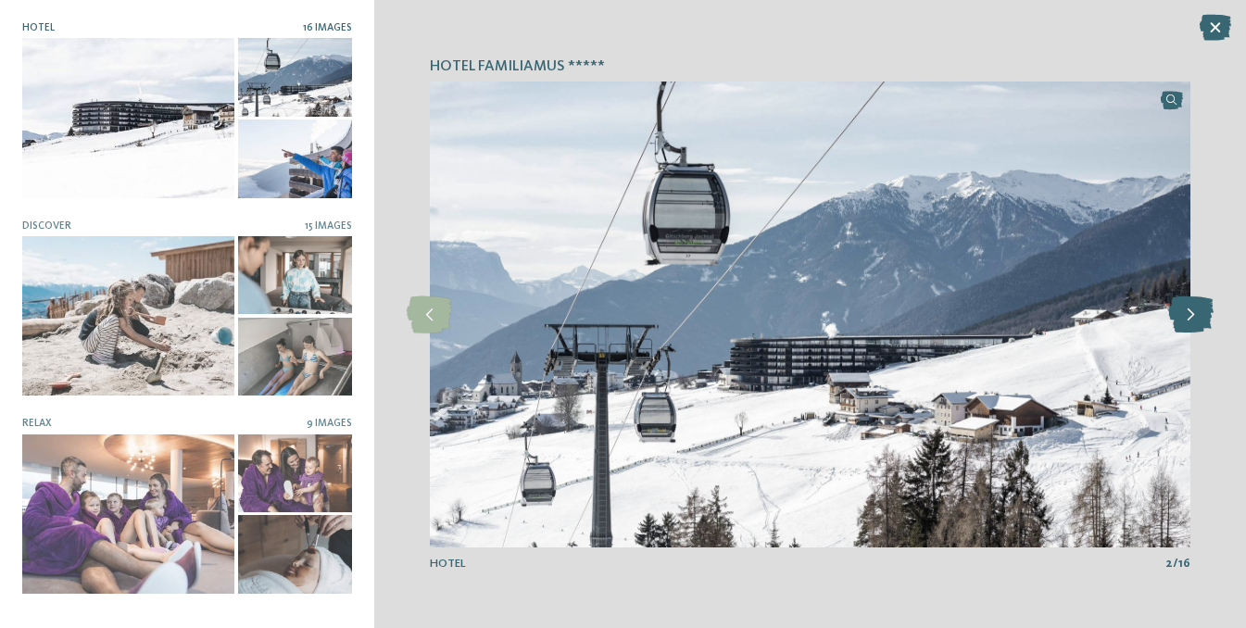
click at [1175, 317] on icon at bounding box center [1190, 314] width 45 height 37
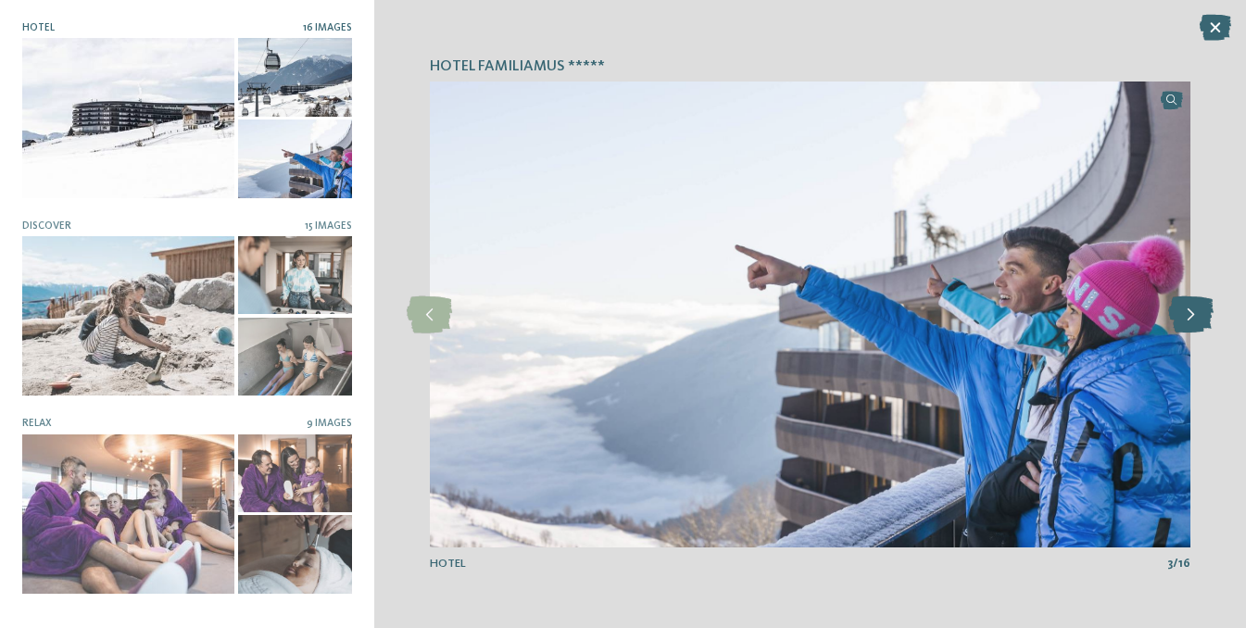
click at [1175, 317] on icon at bounding box center [1190, 314] width 45 height 37
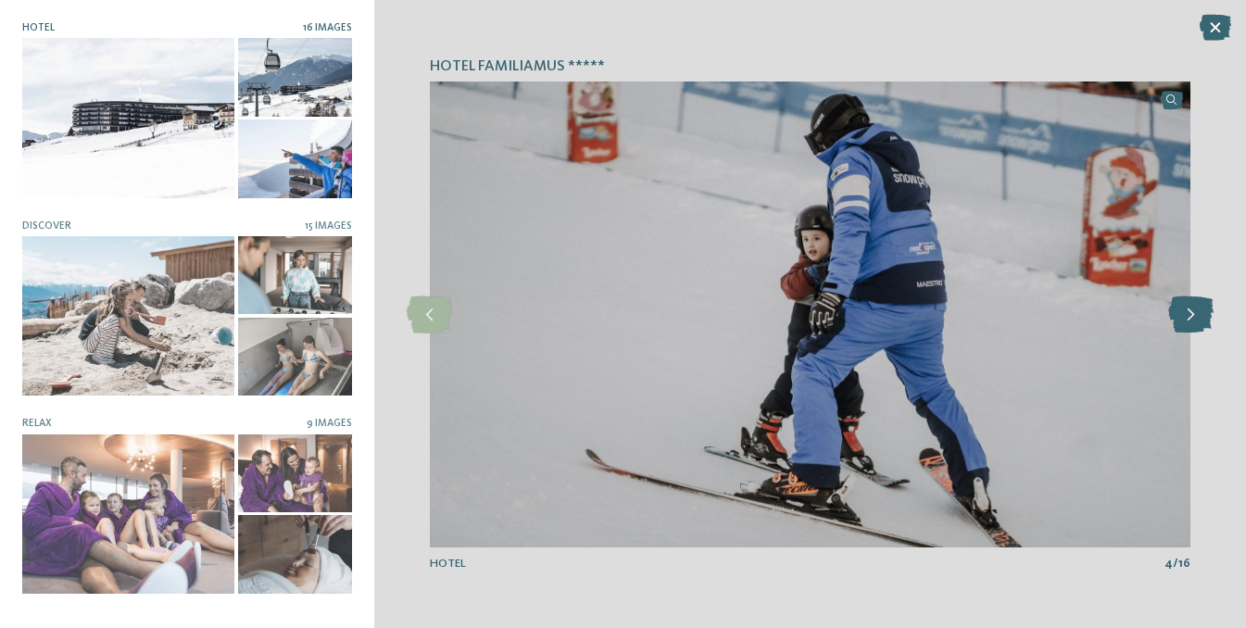
click at [1175, 317] on icon at bounding box center [1190, 314] width 45 height 37
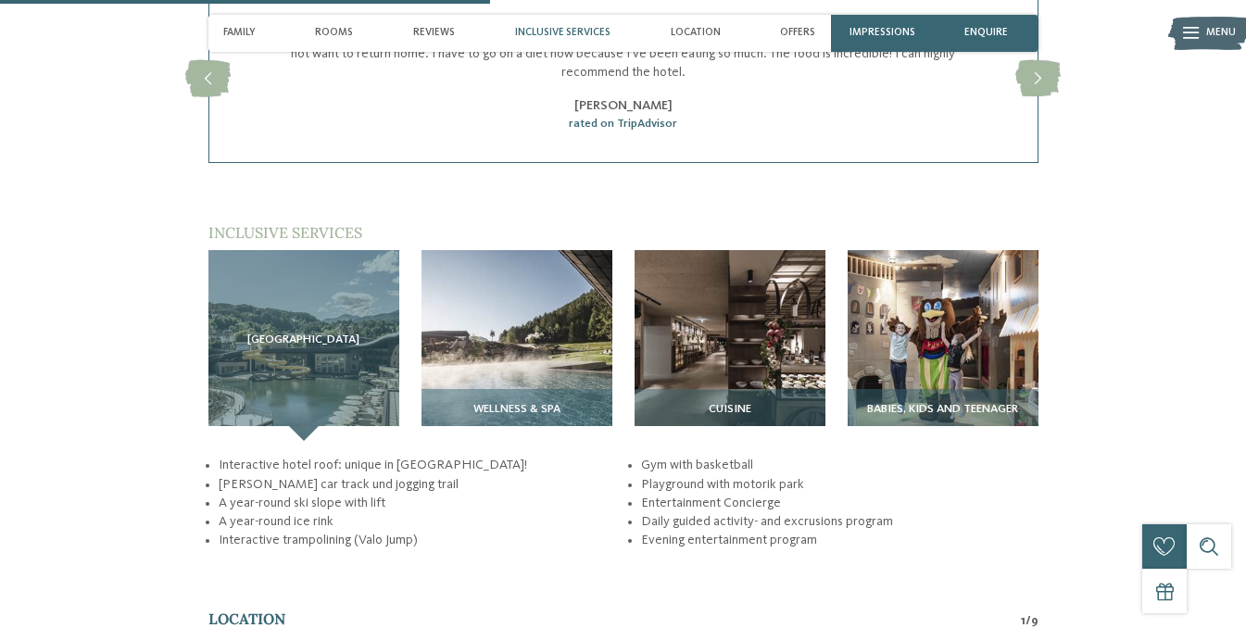
scroll to position [2072, 0]
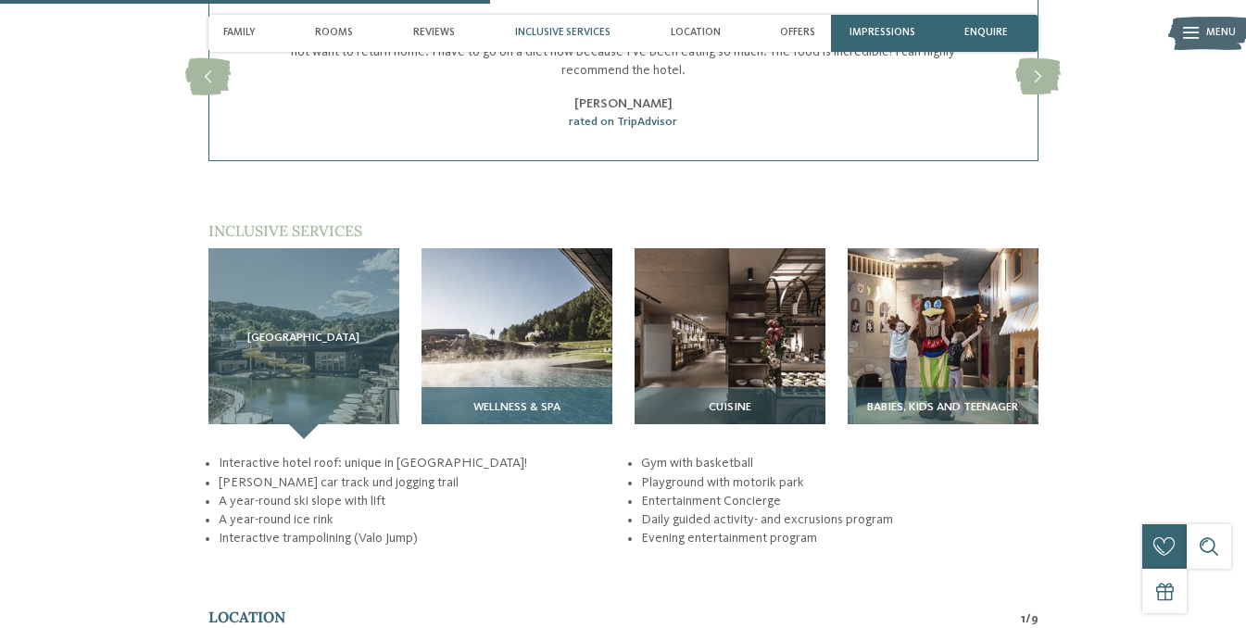
click at [488, 414] on span "Wellness & SPA" at bounding box center [516, 407] width 87 height 13
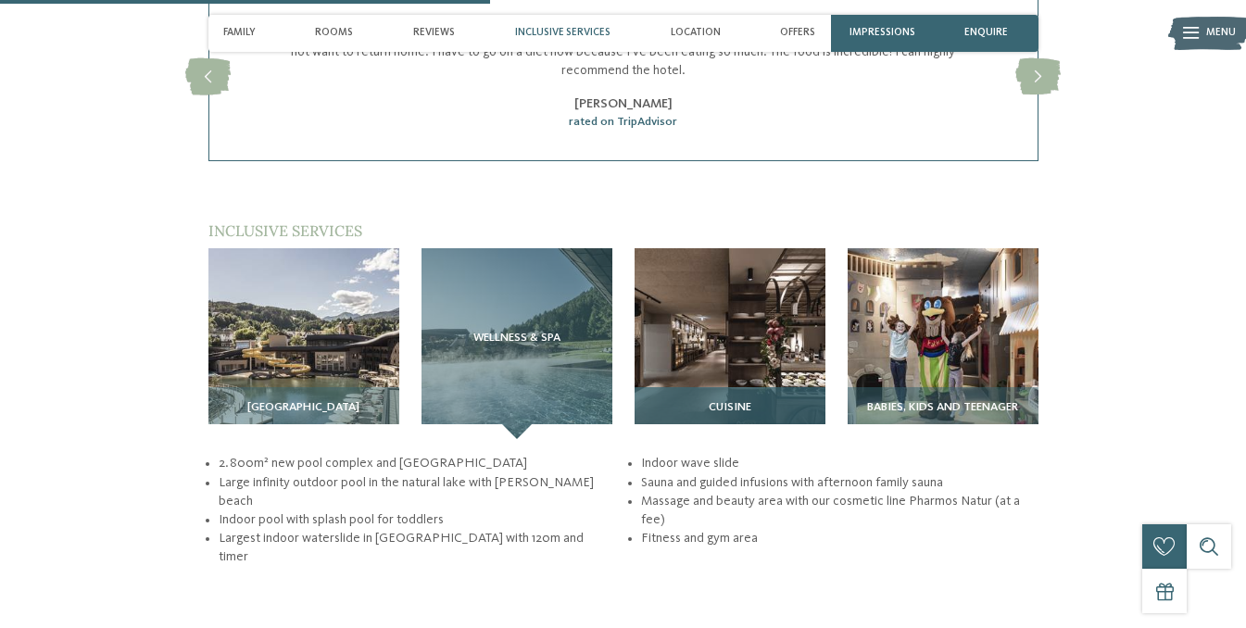
click at [752, 414] on h3 "Cuisine" at bounding box center [730, 407] width 176 height 13
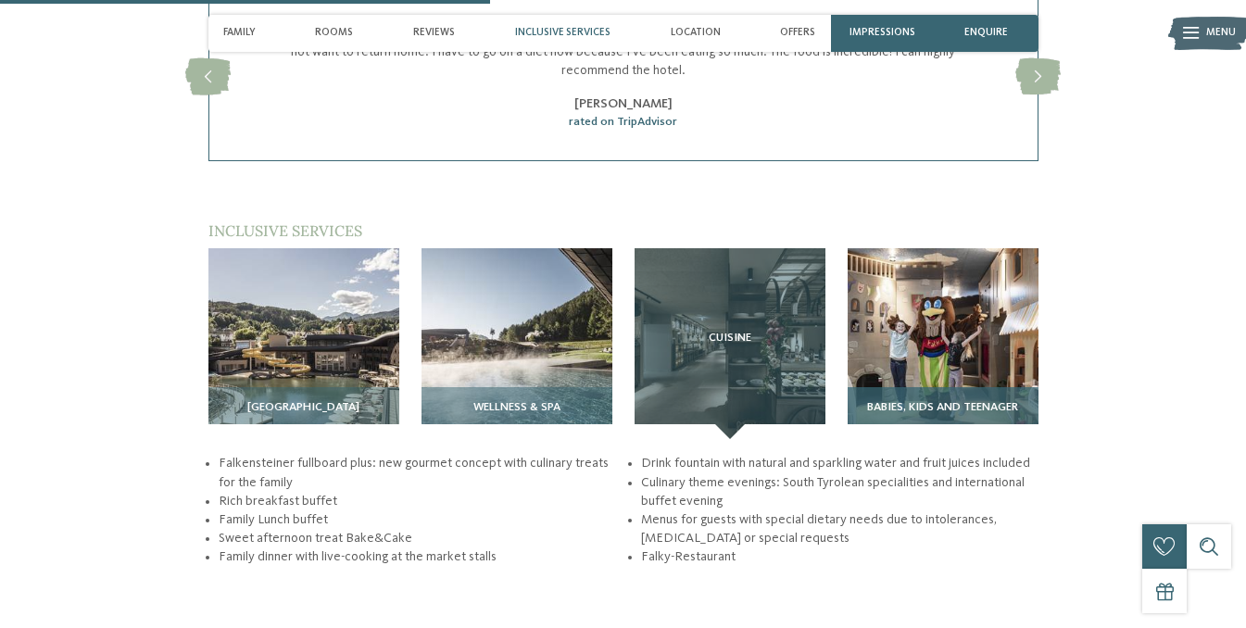
click at [918, 414] on div "Babies, Kids and Teenager" at bounding box center [942, 413] width 191 height 52
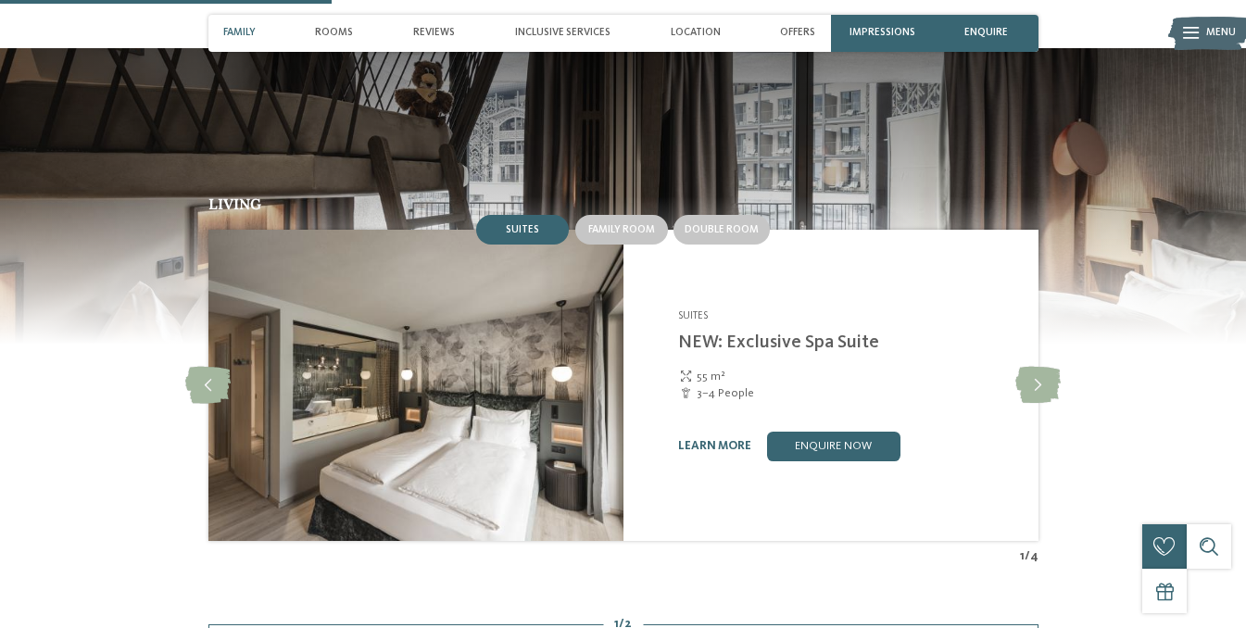
scroll to position [1461, 0]
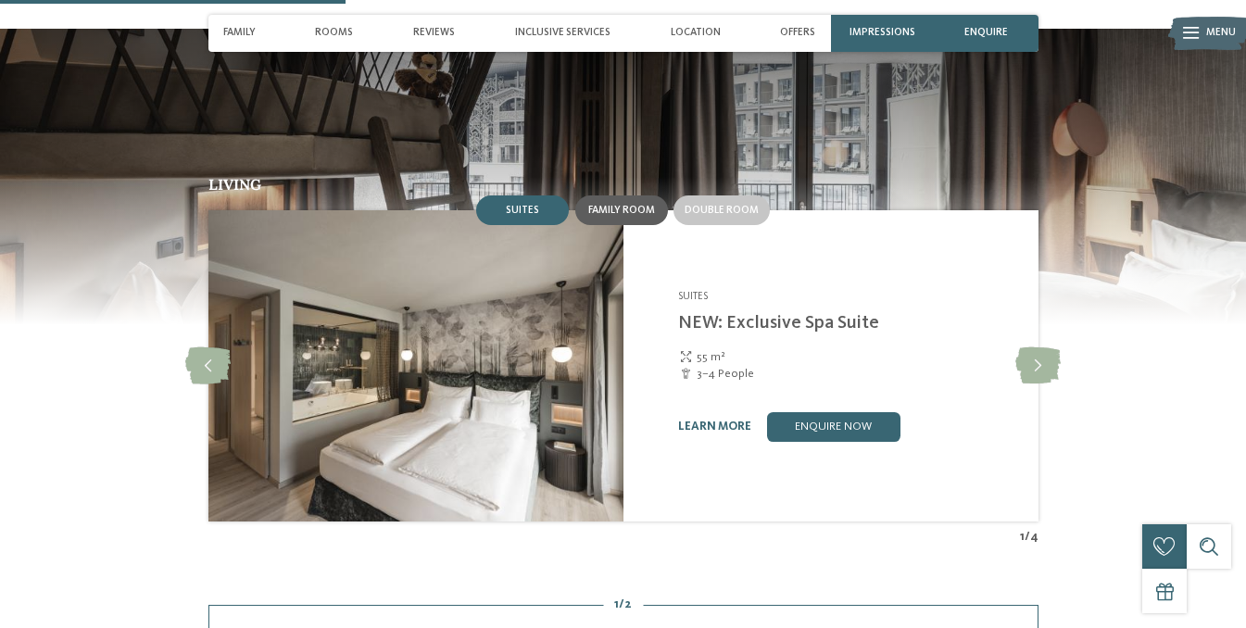
click at [627, 216] on span "Family room" at bounding box center [621, 210] width 67 height 11
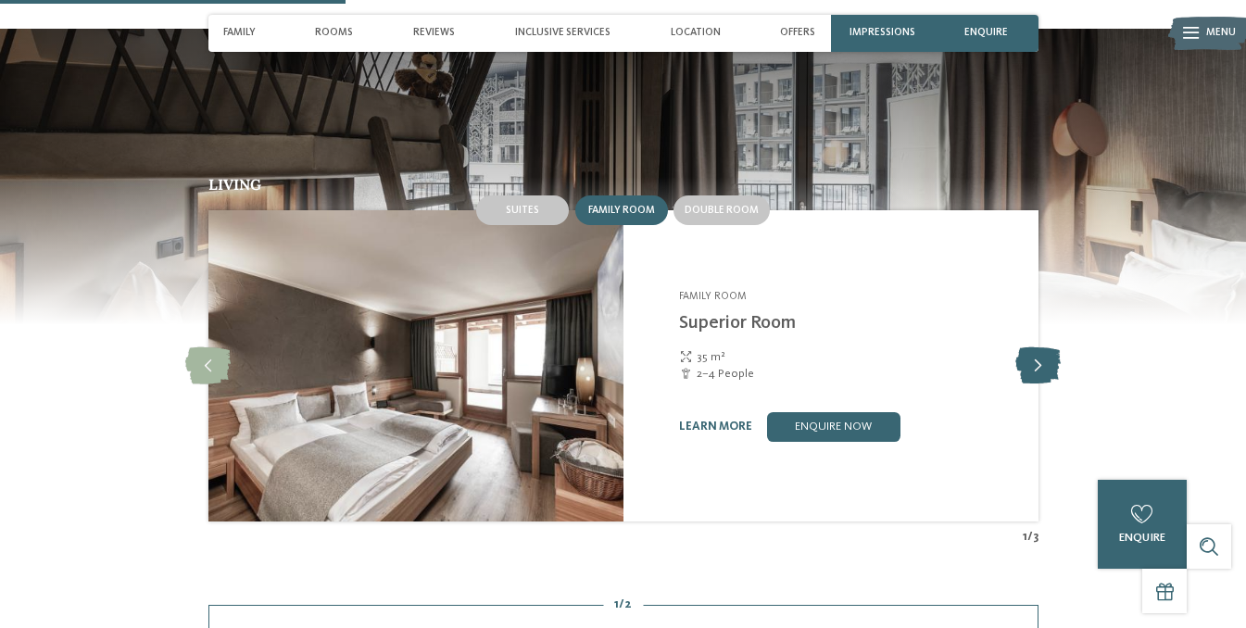
click at [1044, 381] on icon at bounding box center [1037, 365] width 45 height 37
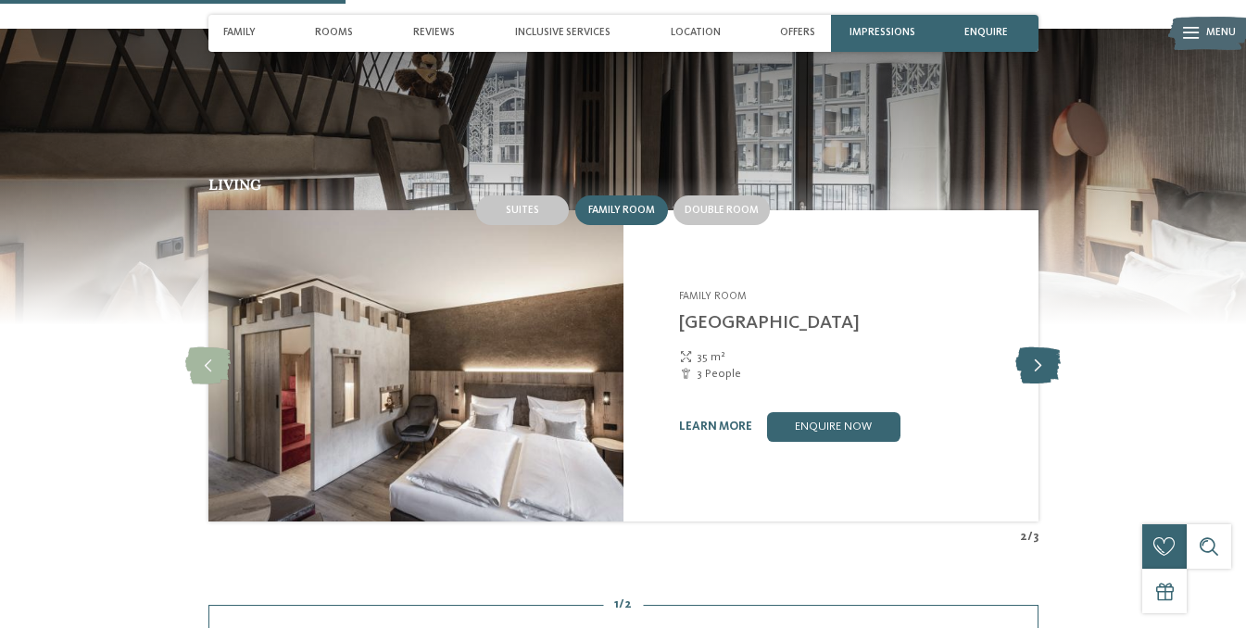
click at [1044, 381] on icon at bounding box center [1037, 365] width 45 height 37
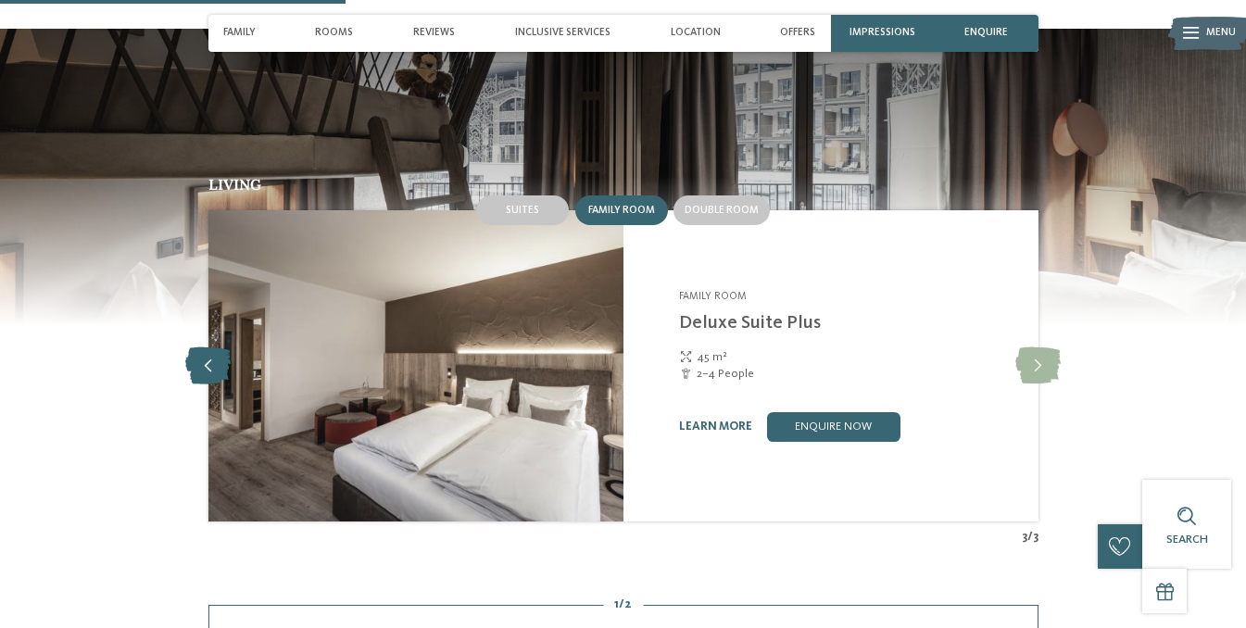
click at [214, 384] on icon at bounding box center [207, 365] width 45 height 37
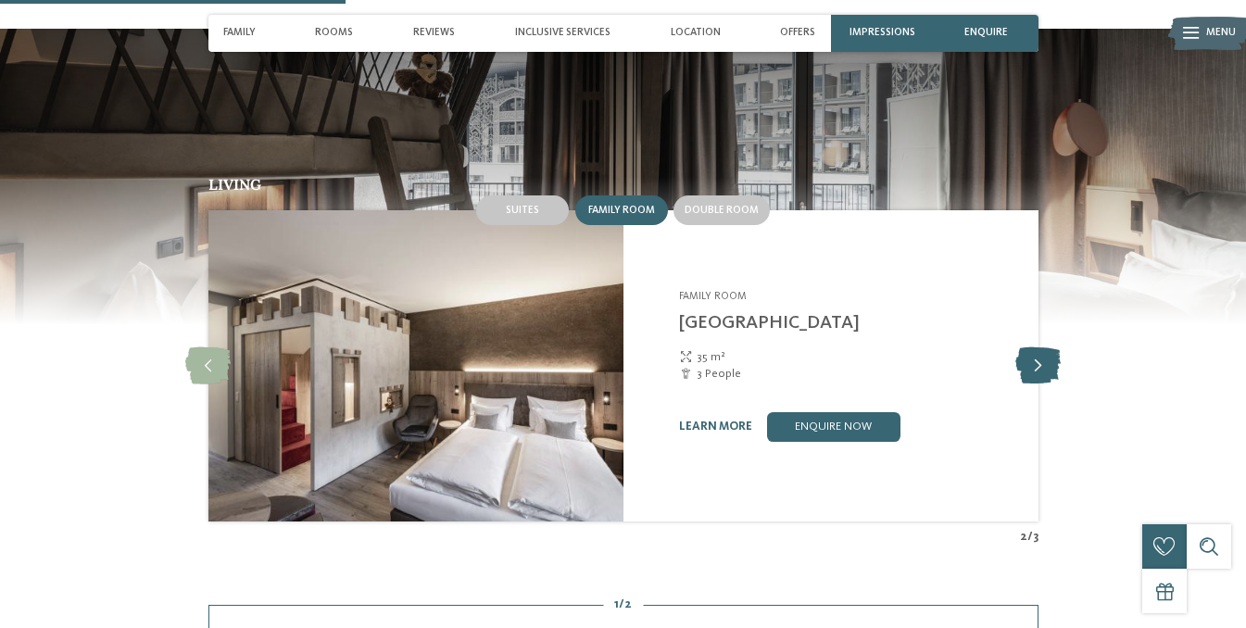
click at [1034, 384] on icon at bounding box center [1037, 365] width 45 height 37
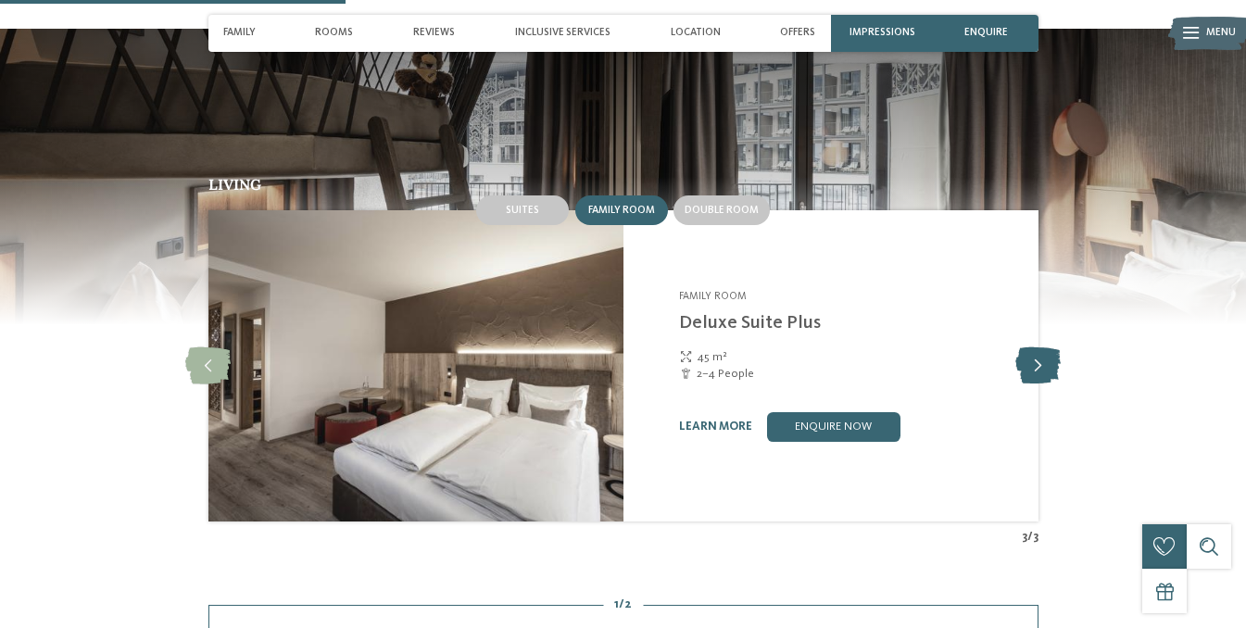
click at [1034, 384] on icon at bounding box center [1037, 365] width 45 height 37
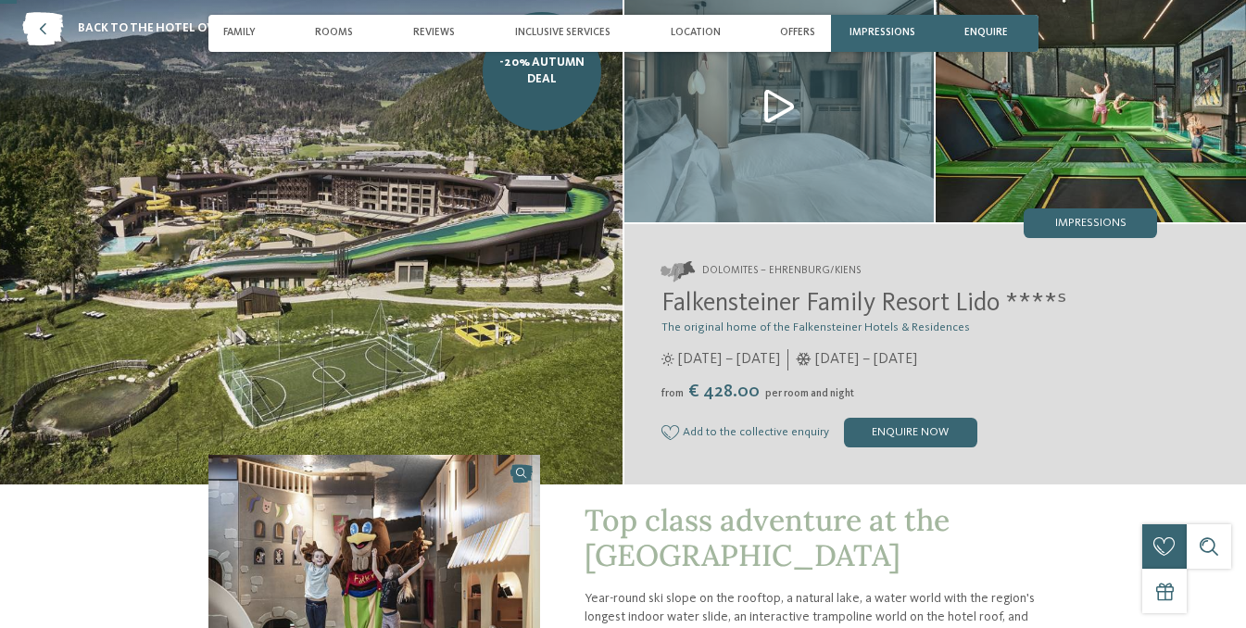
scroll to position [85, 0]
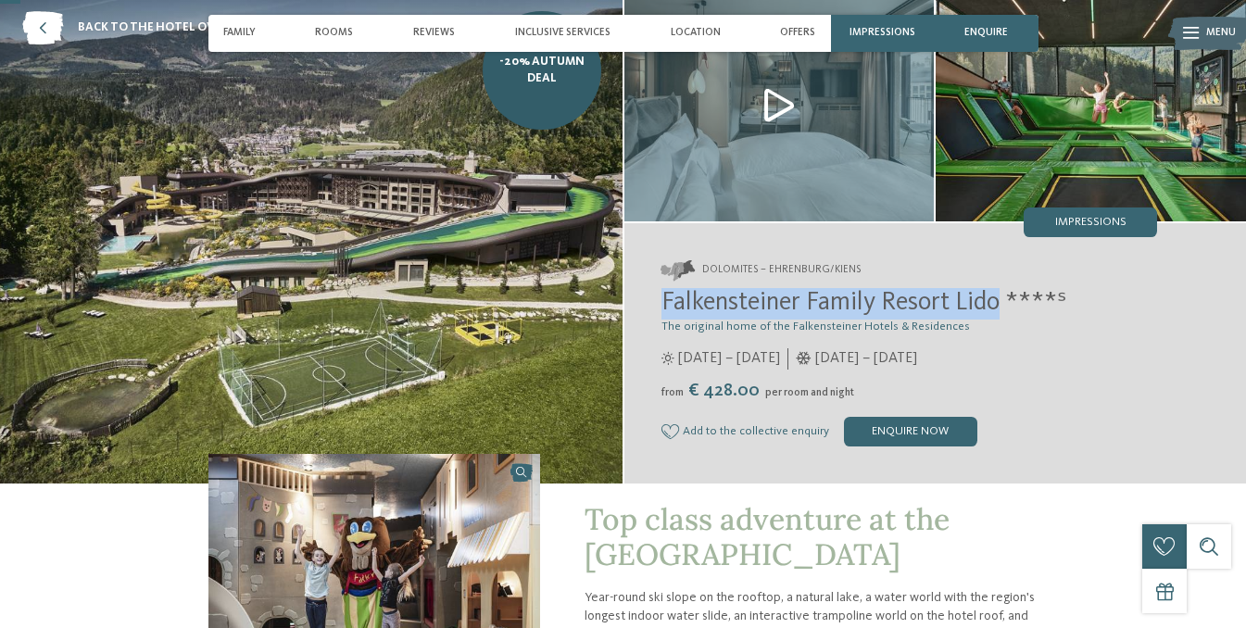
drag, startPoint x: 664, startPoint y: 299, endPoint x: 1003, endPoint y: 312, distance: 339.2
click at [1003, 312] on span "Falkensteiner Family Resort Lido ****ˢ" at bounding box center [863, 303] width 405 height 26
copy span "Falkensteiner Family Resort Lido"
click at [786, 115] on img at bounding box center [779, 105] width 310 height 232
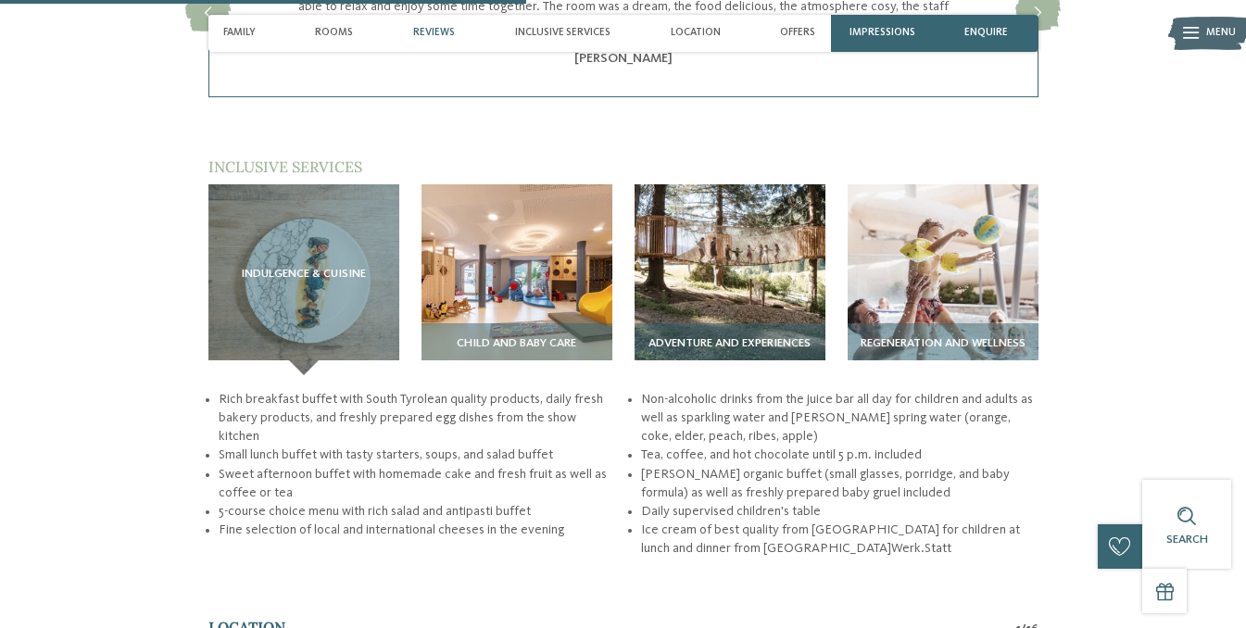
scroll to position [2261, 0]
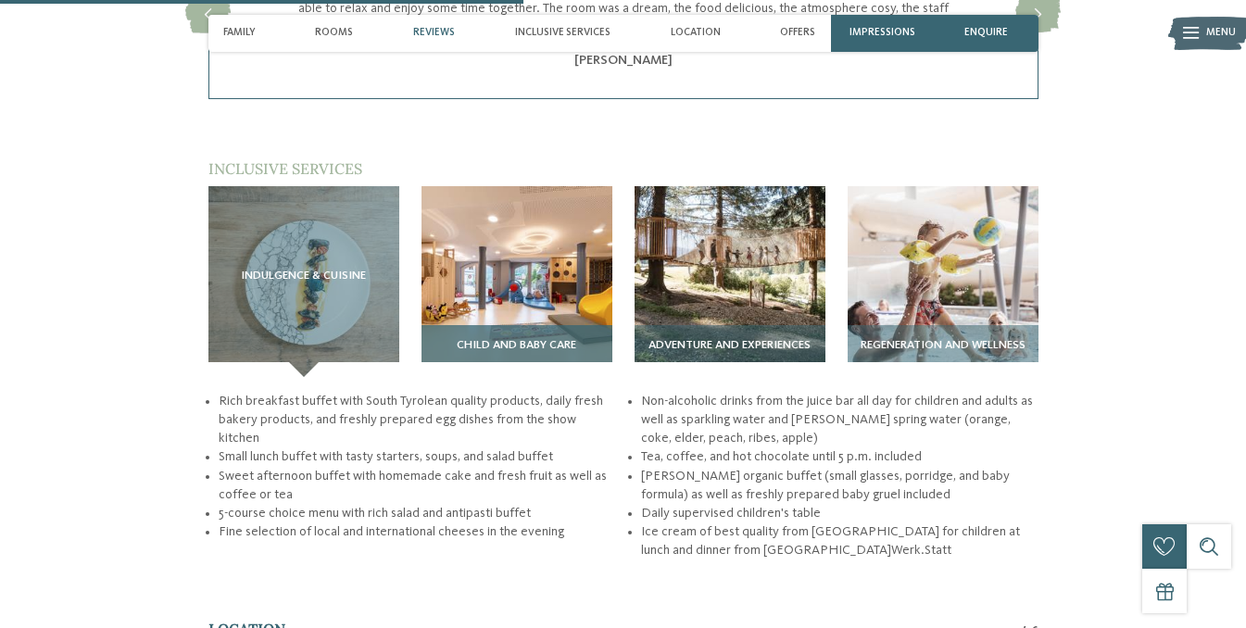
click at [547, 339] on span "Child and baby care" at bounding box center [516, 345] width 119 height 13
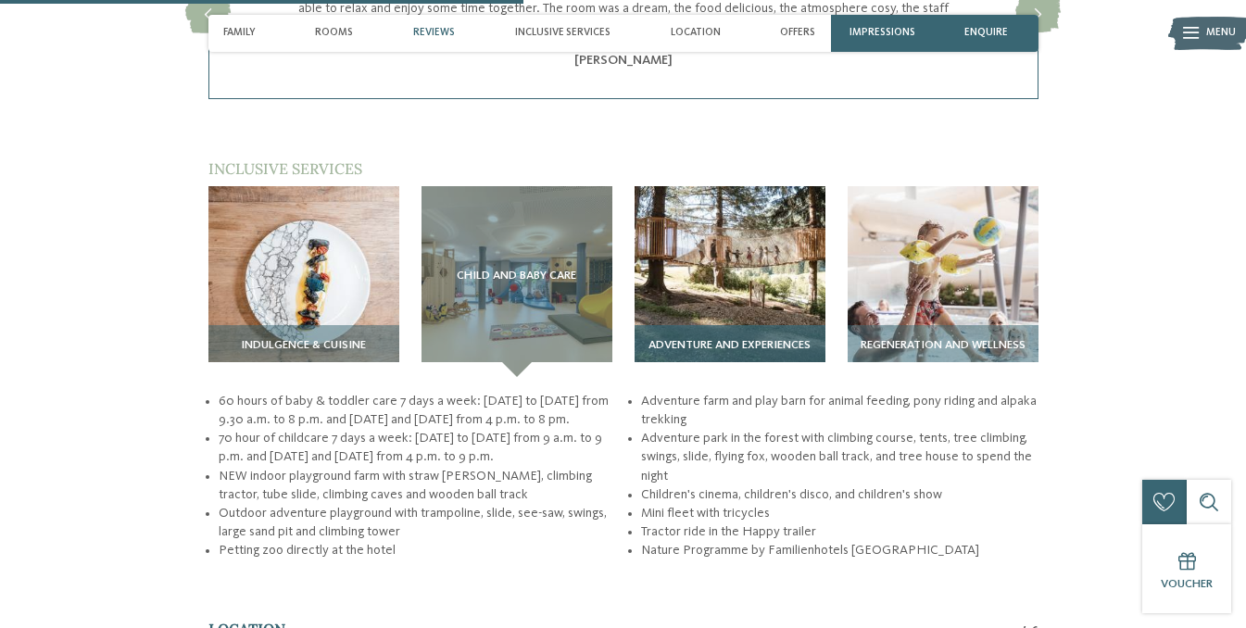
click at [783, 339] on span "Adventure and experiences" at bounding box center [729, 345] width 162 height 13
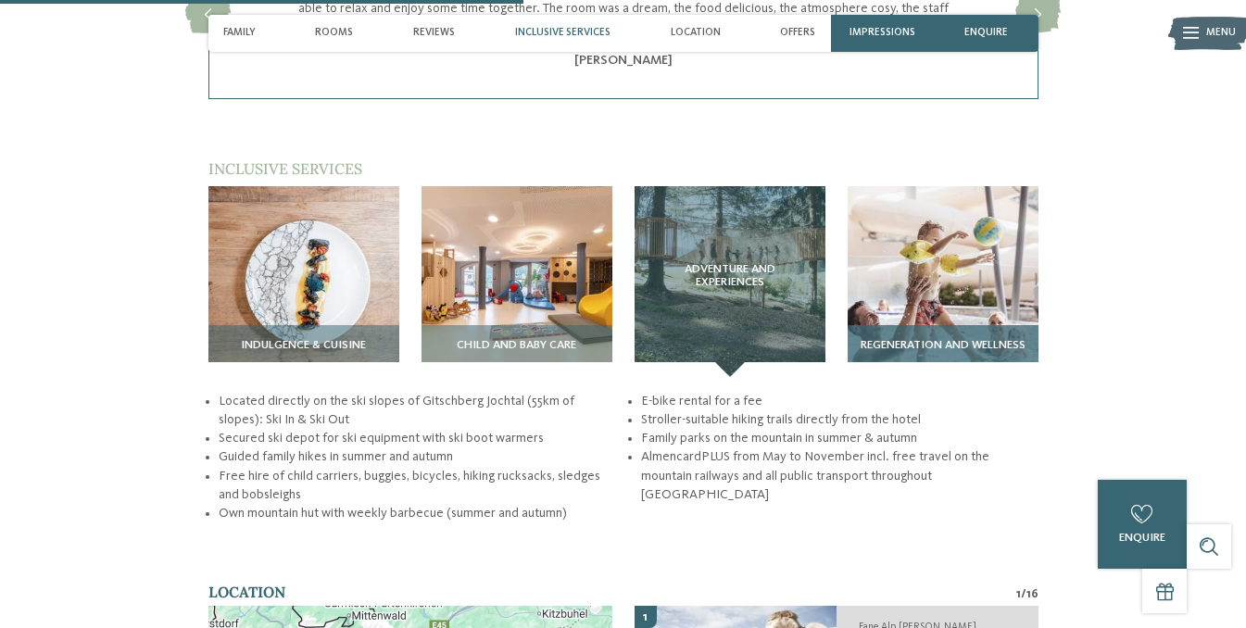
click at [951, 325] on div "Regeneration and wellness" at bounding box center [942, 351] width 191 height 52
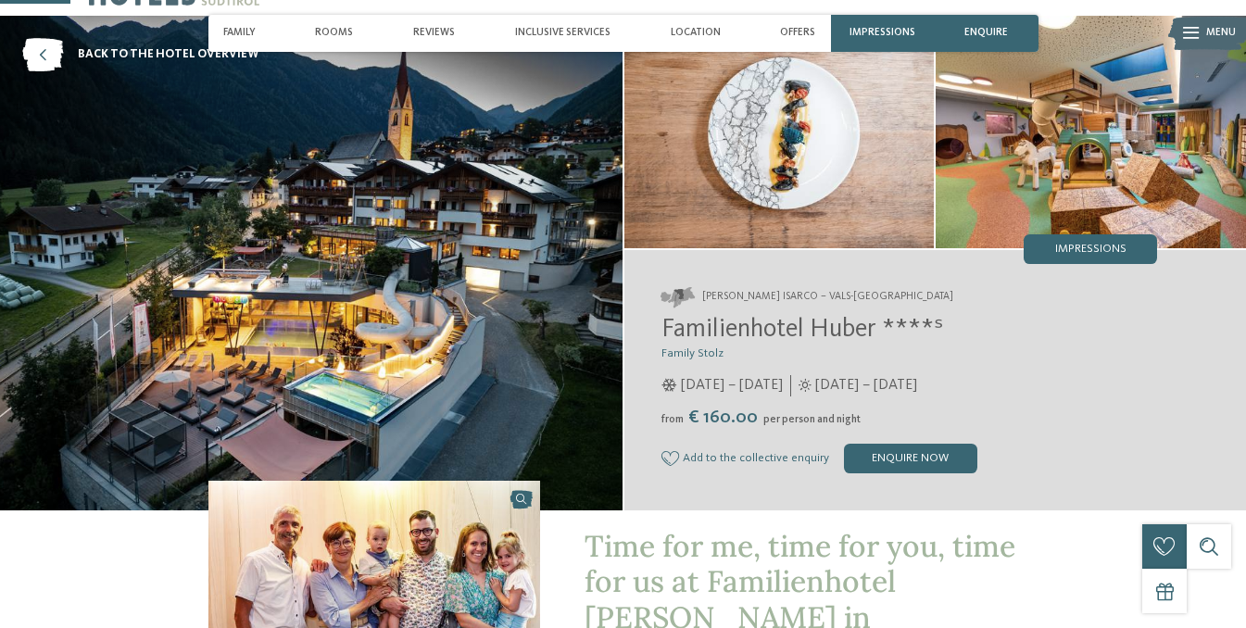
scroll to position [0, 0]
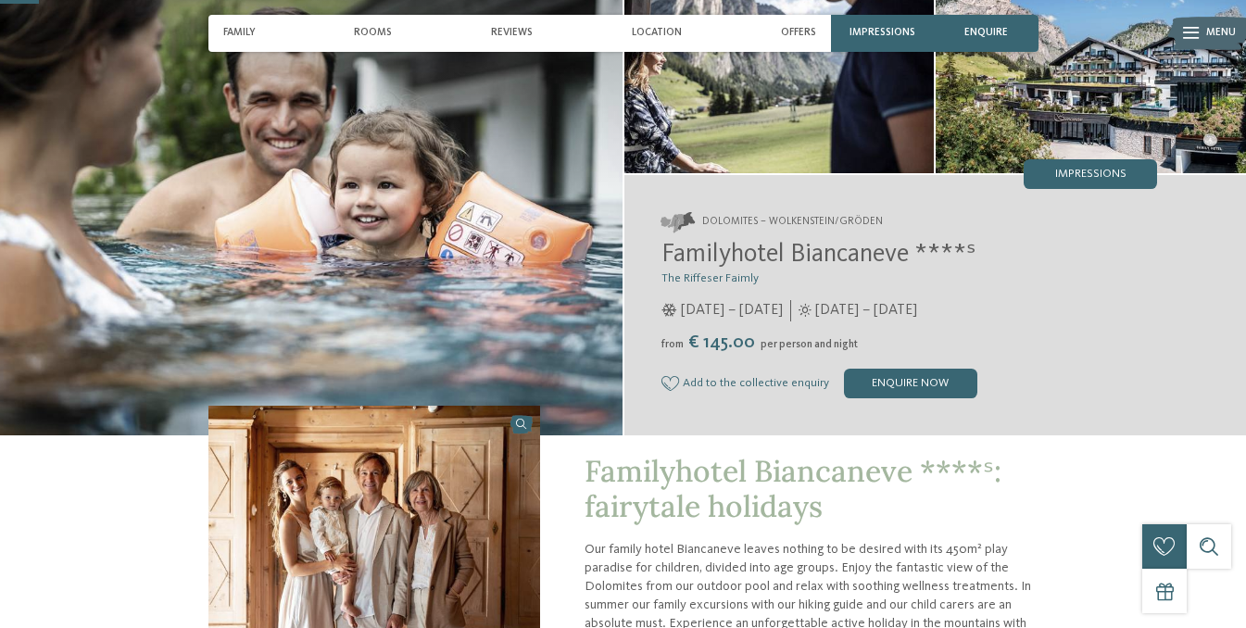
scroll to position [132, 0]
click at [1110, 171] on span "Impressions" at bounding box center [1090, 175] width 71 height 12
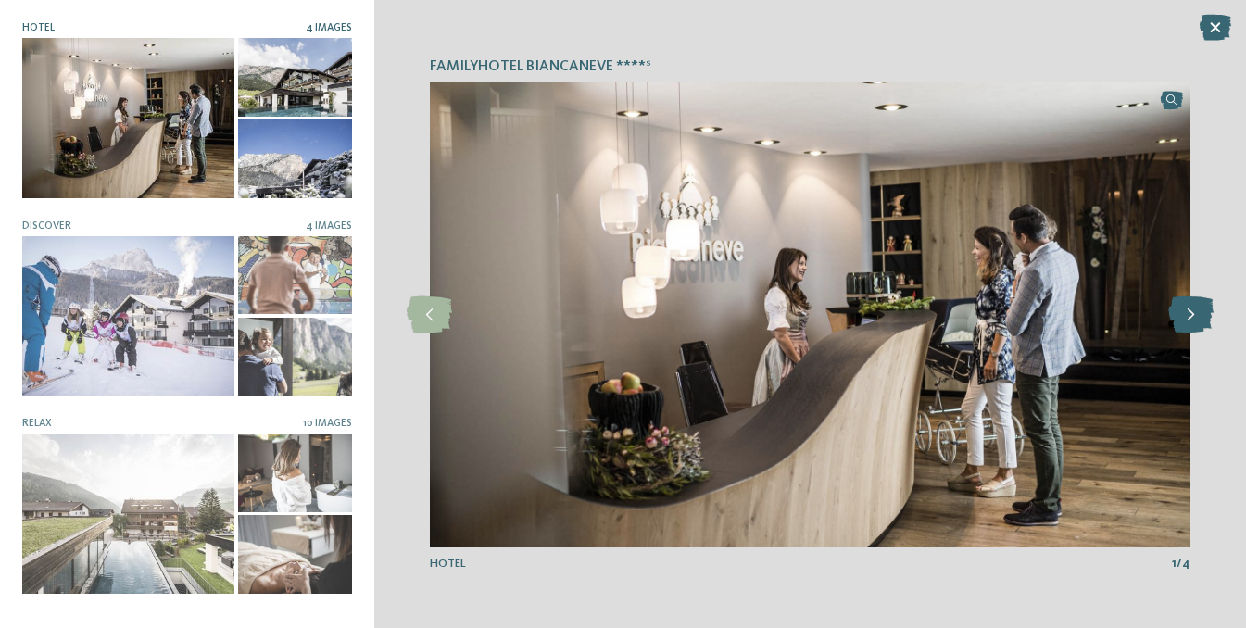
click at [1185, 316] on icon at bounding box center [1190, 314] width 45 height 37
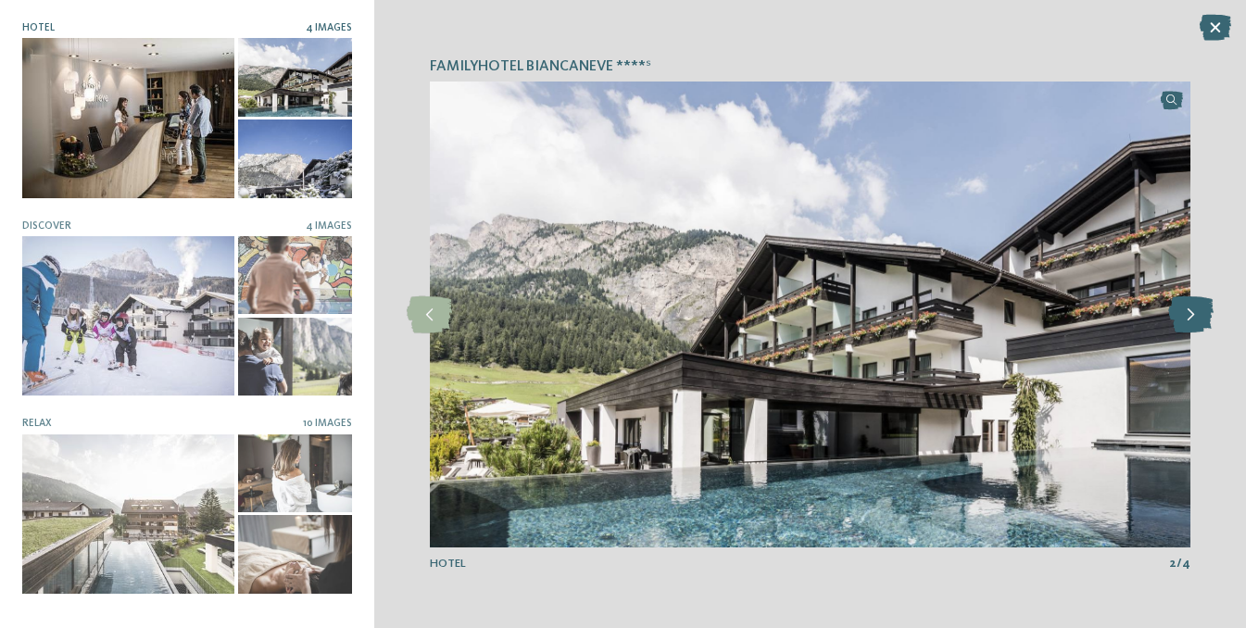
click at [1185, 316] on icon at bounding box center [1190, 314] width 45 height 37
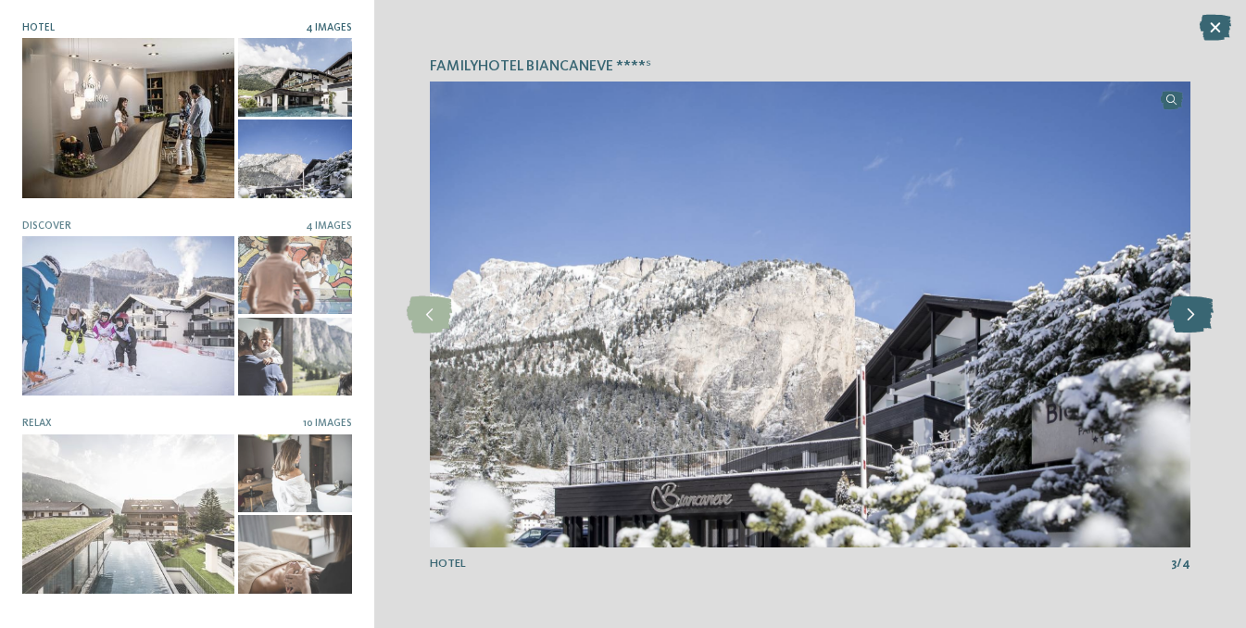
click at [1185, 316] on icon at bounding box center [1190, 314] width 45 height 37
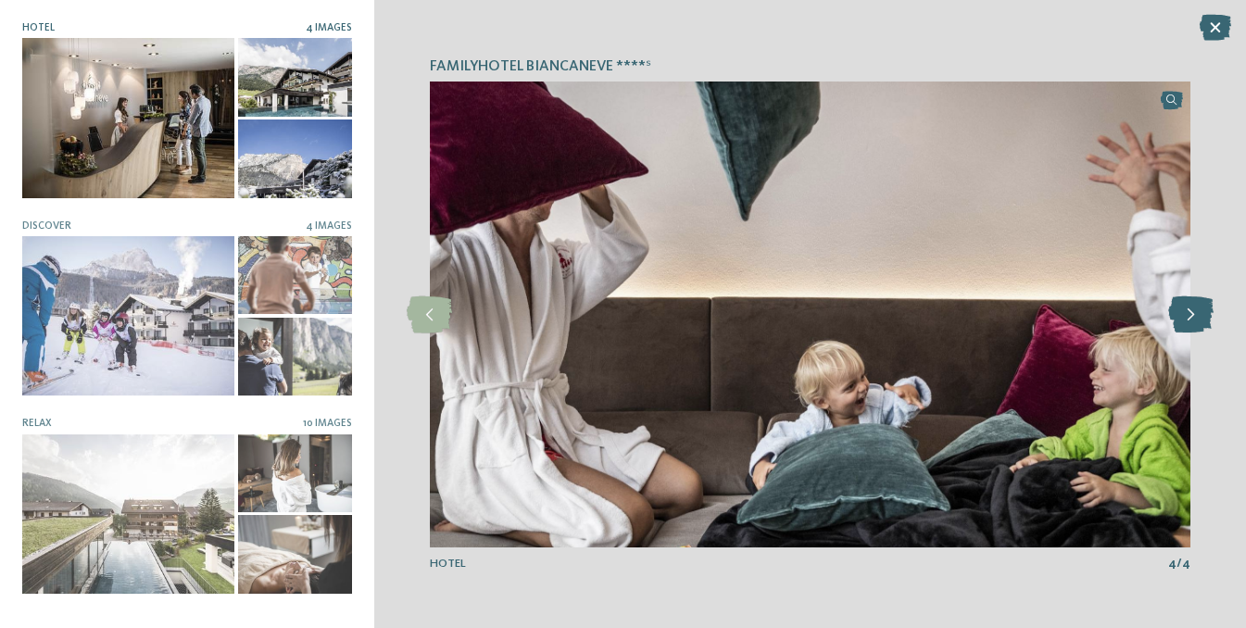
click at [1185, 316] on icon at bounding box center [1190, 314] width 45 height 37
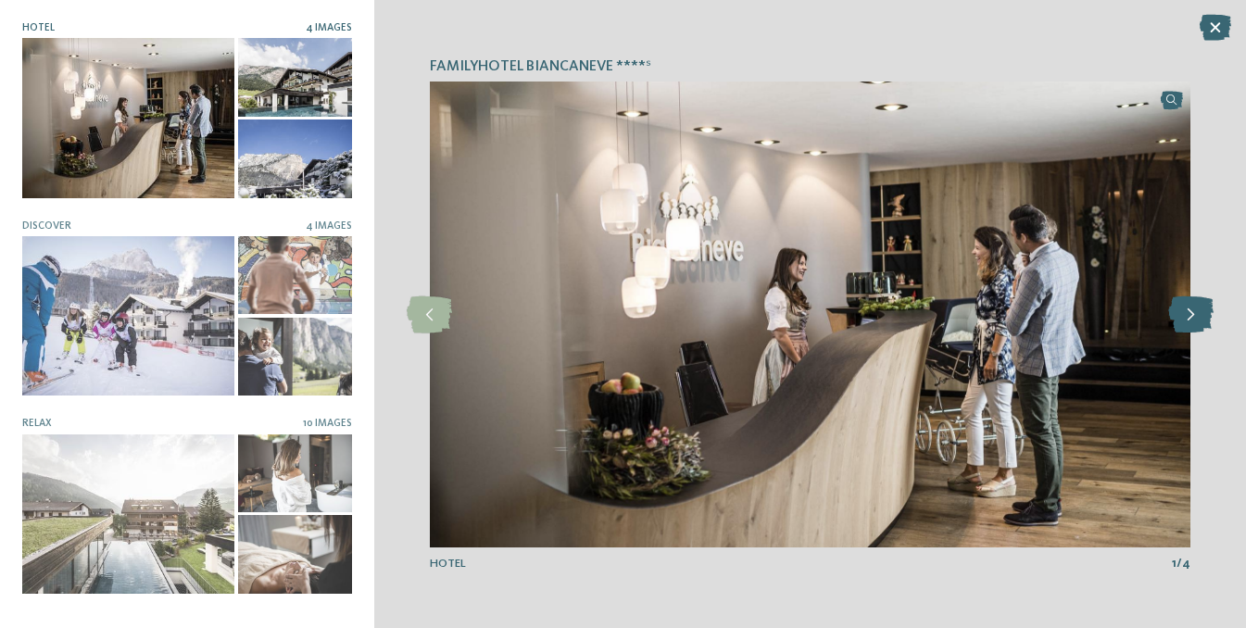
click at [1185, 316] on icon at bounding box center [1190, 314] width 45 height 37
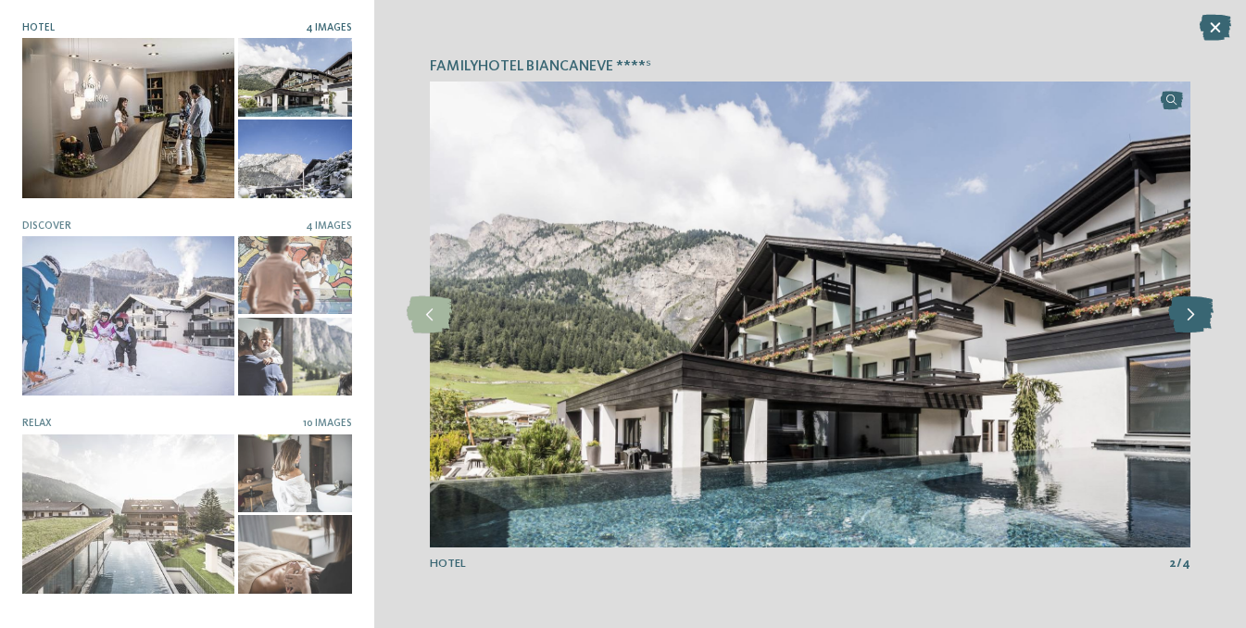
click at [1185, 316] on icon at bounding box center [1190, 314] width 45 height 37
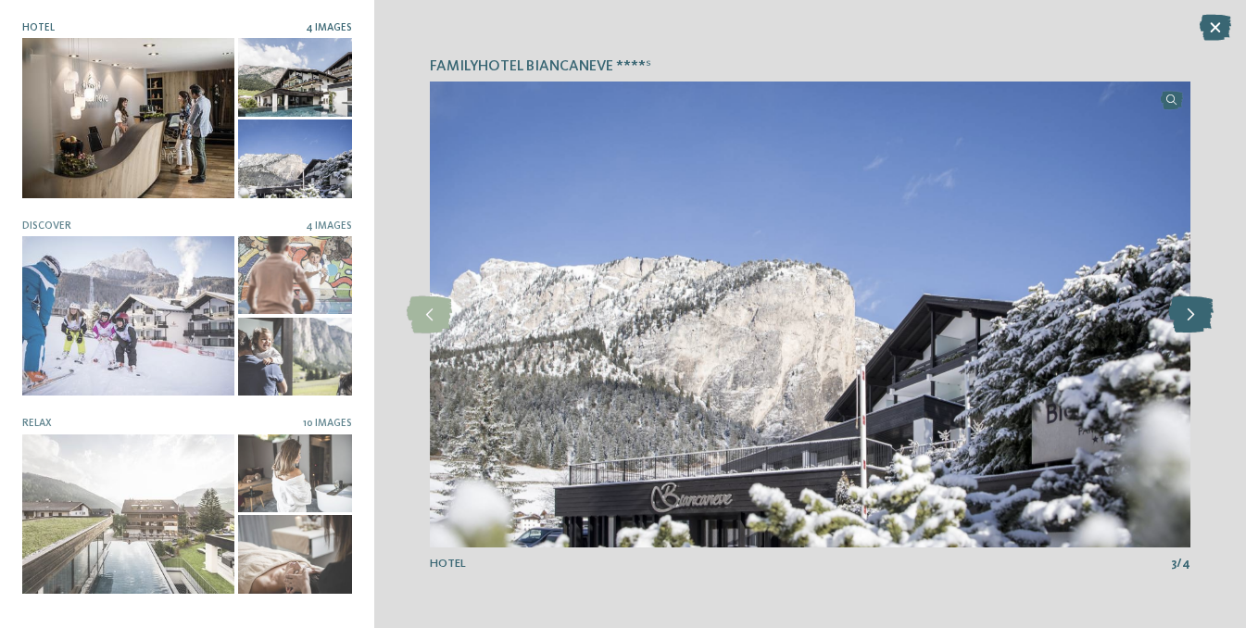
click at [1185, 316] on icon at bounding box center [1190, 314] width 45 height 37
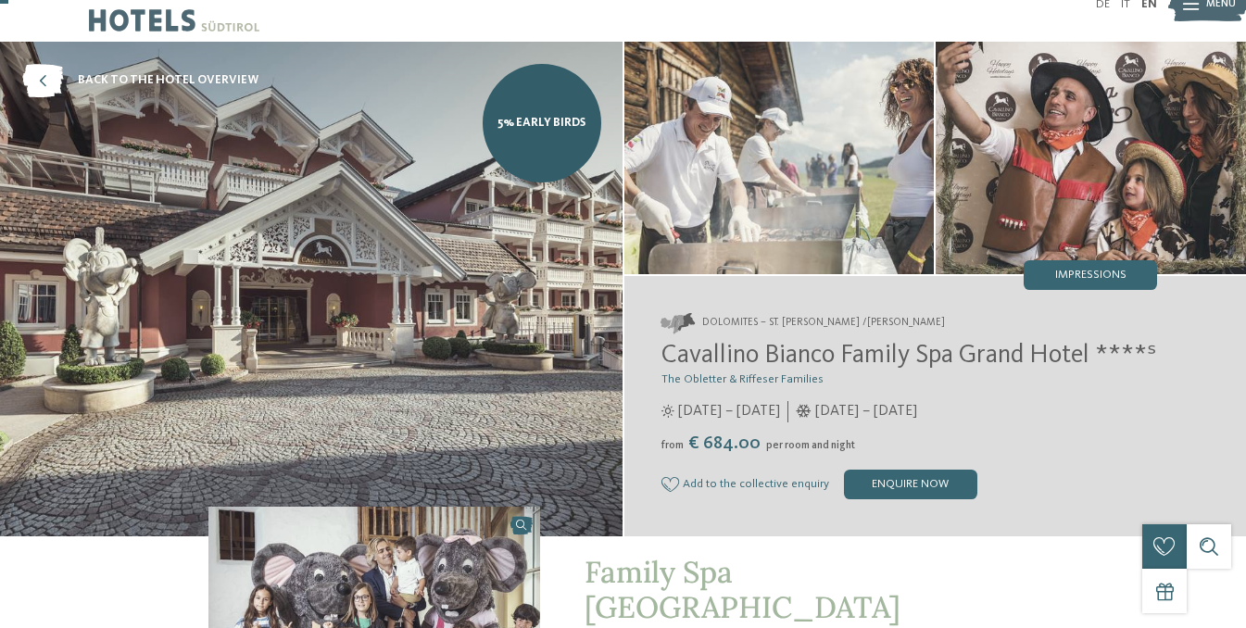
scroll to position [32, 0]
click at [1116, 281] on span "Impressions" at bounding box center [1090, 276] width 71 height 12
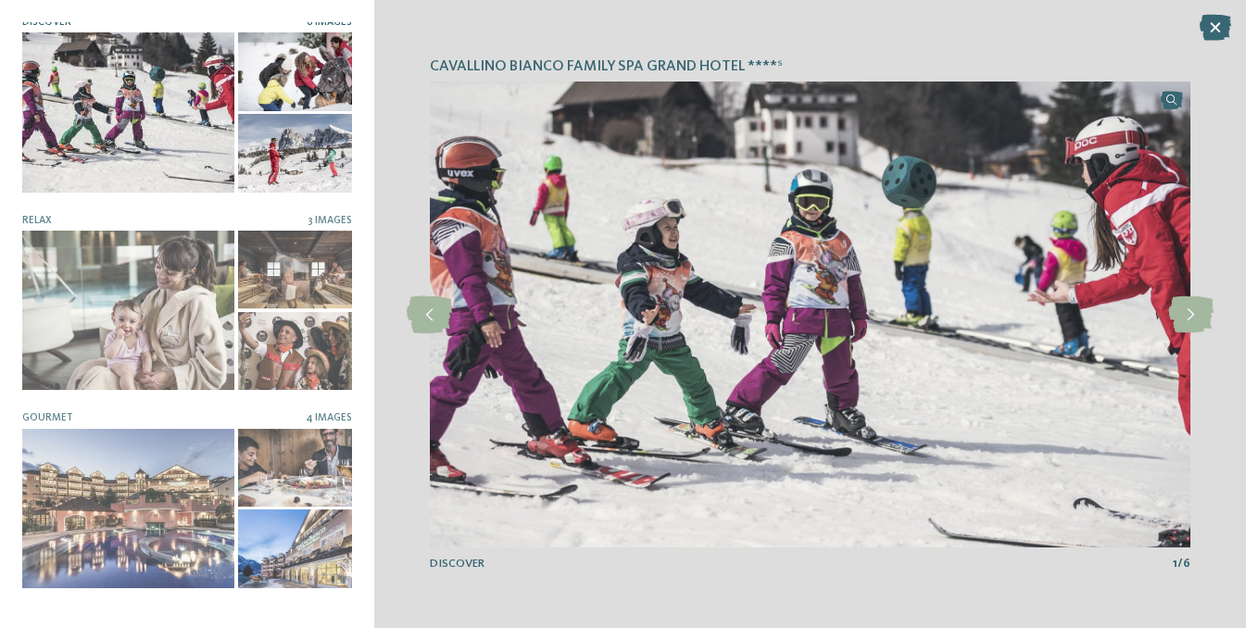
scroll to position [2, 0]
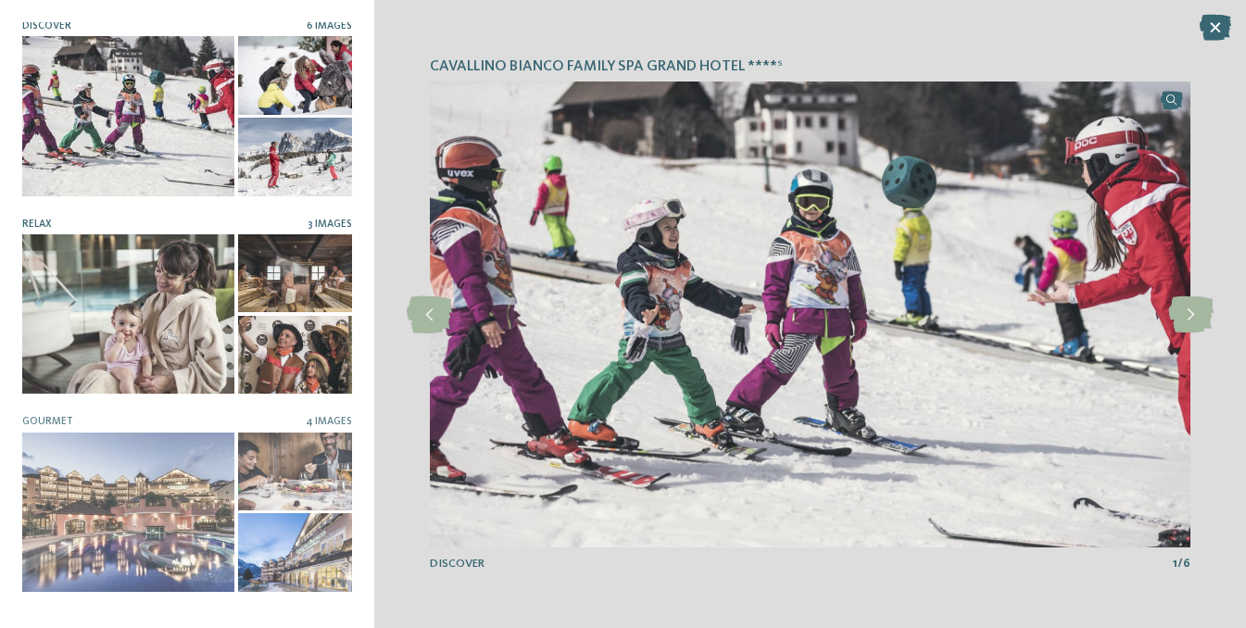
click at [187, 325] on div at bounding box center [128, 313] width 212 height 159
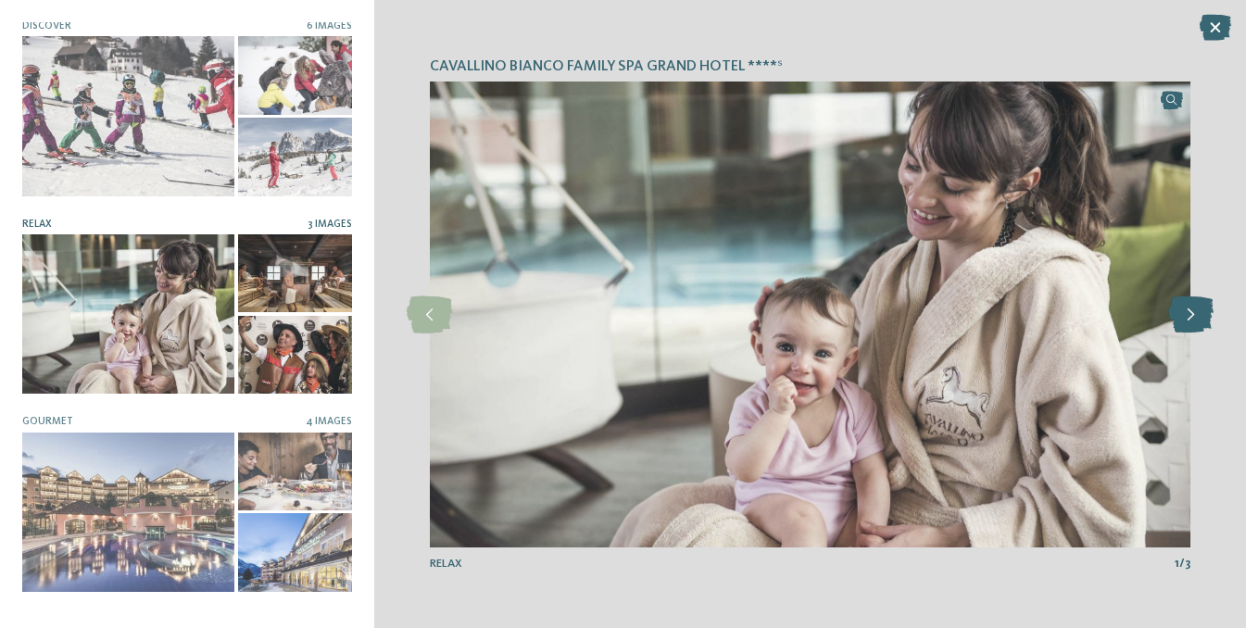
click at [1195, 313] on icon at bounding box center [1190, 314] width 45 height 37
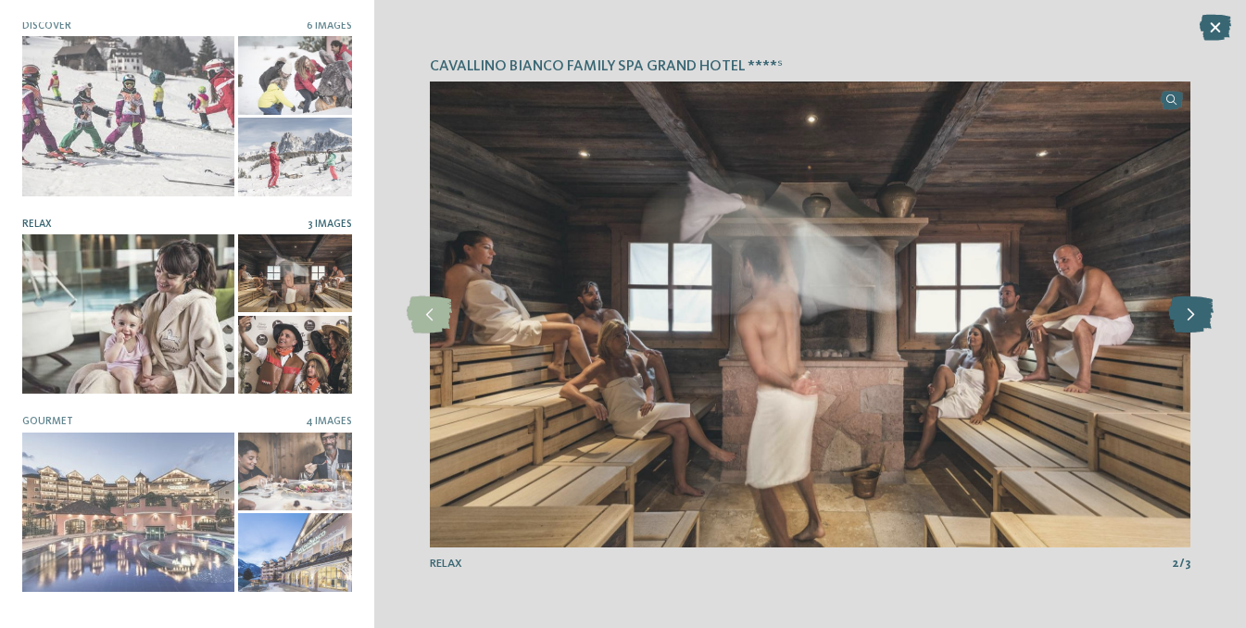
click at [1195, 313] on icon at bounding box center [1190, 314] width 45 height 37
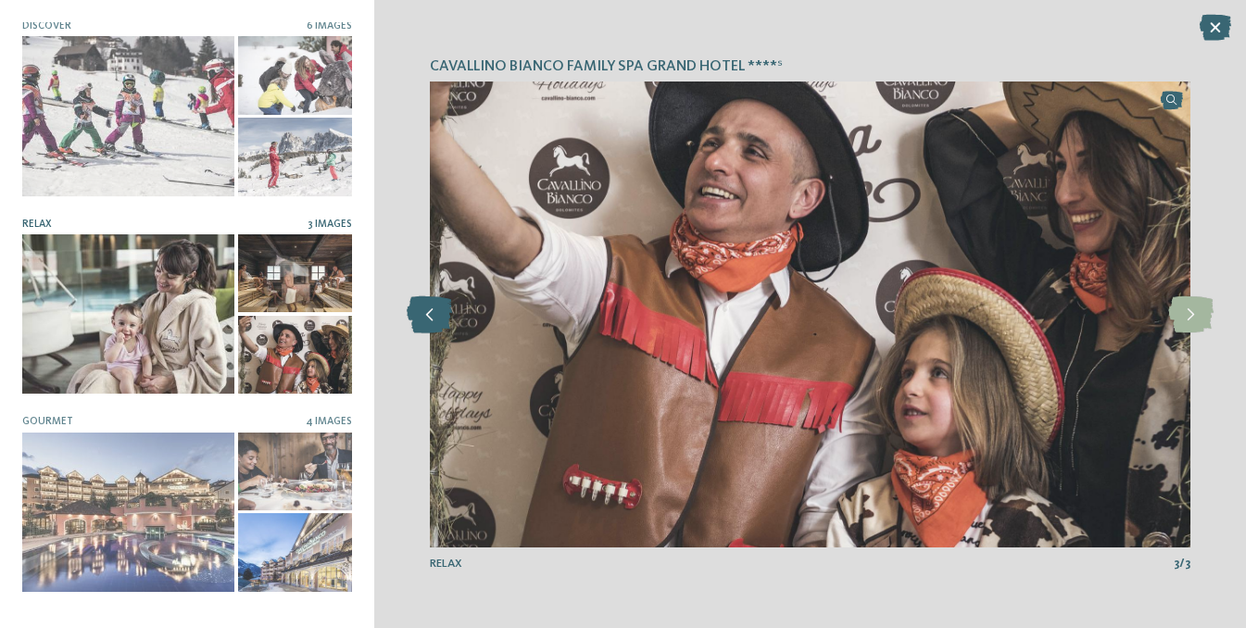
click at [427, 320] on icon at bounding box center [429, 314] width 45 height 37
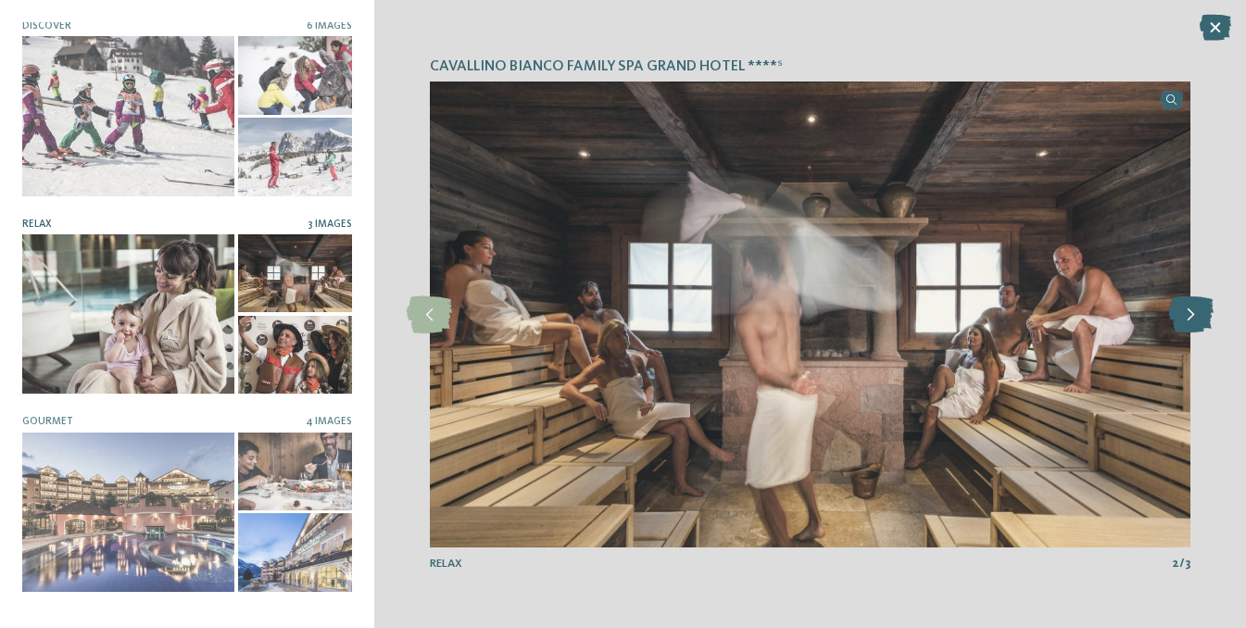
click at [1179, 320] on icon at bounding box center [1190, 314] width 45 height 37
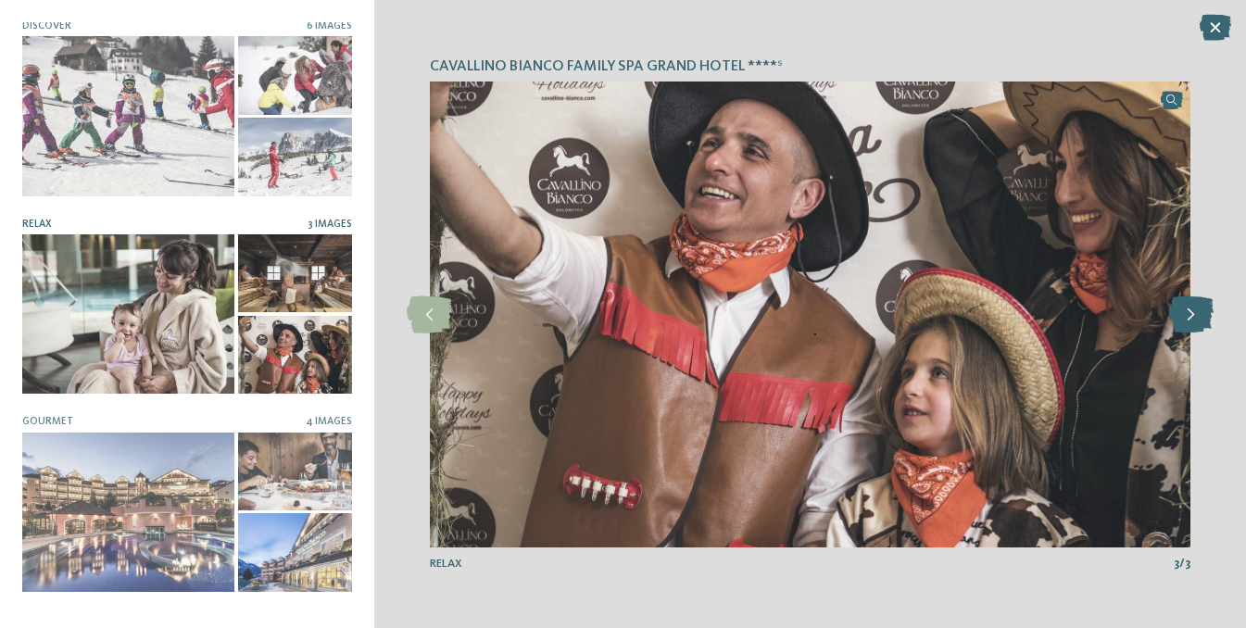
click at [1179, 320] on icon at bounding box center [1190, 314] width 45 height 37
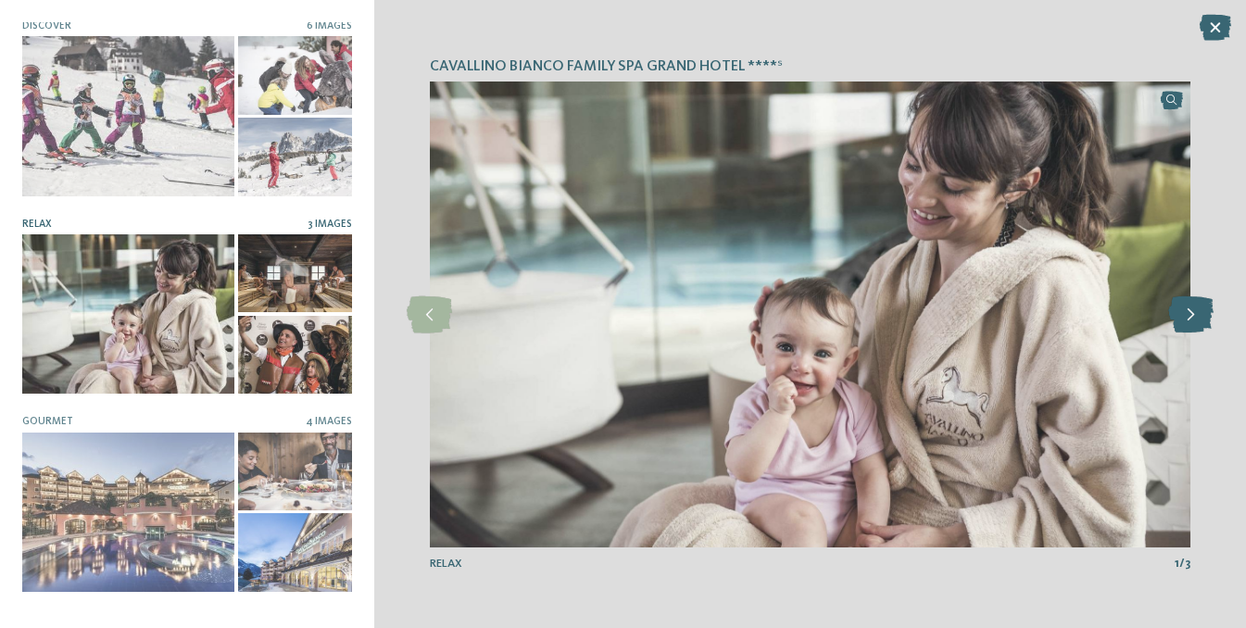
click at [1179, 320] on icon at bounding box center [1190, 314] width 45 height 37
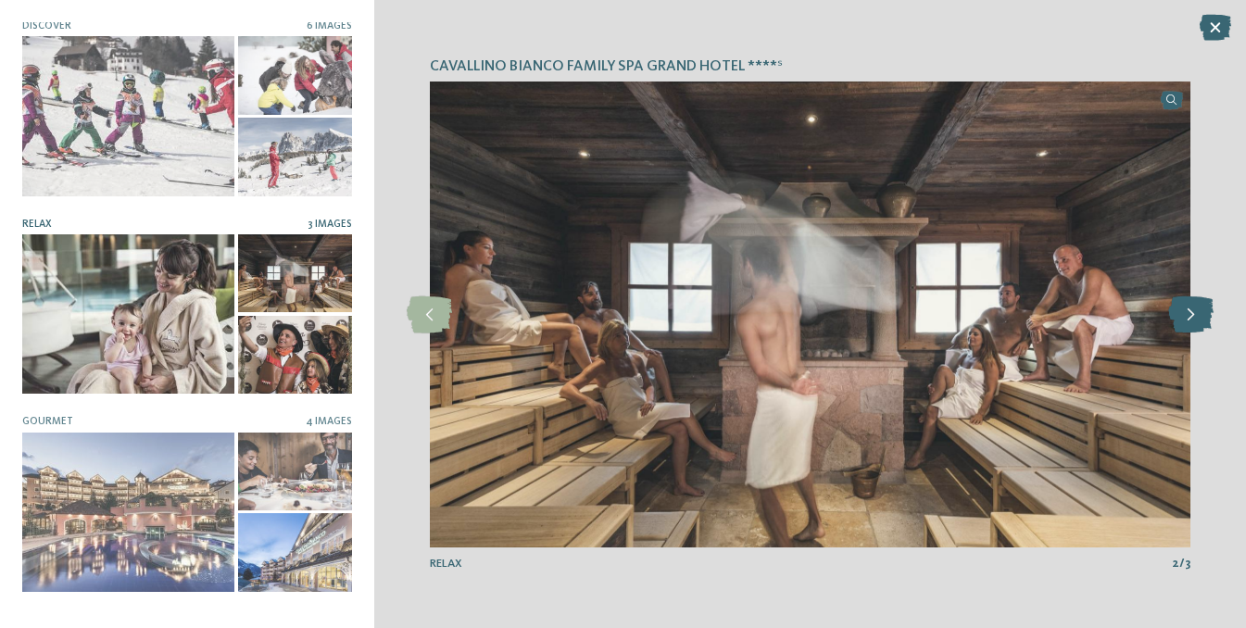
click at [1179, 320] on icon at bounding box center [1190, 314] width 45 height 37
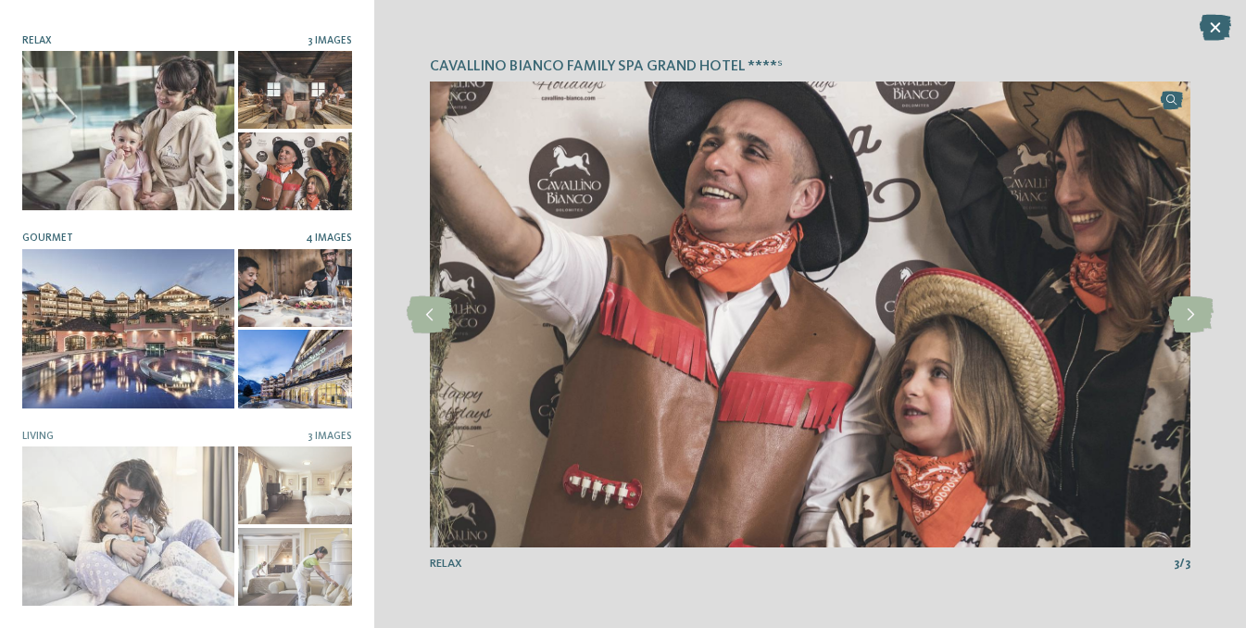
scroll to position [171, 0]
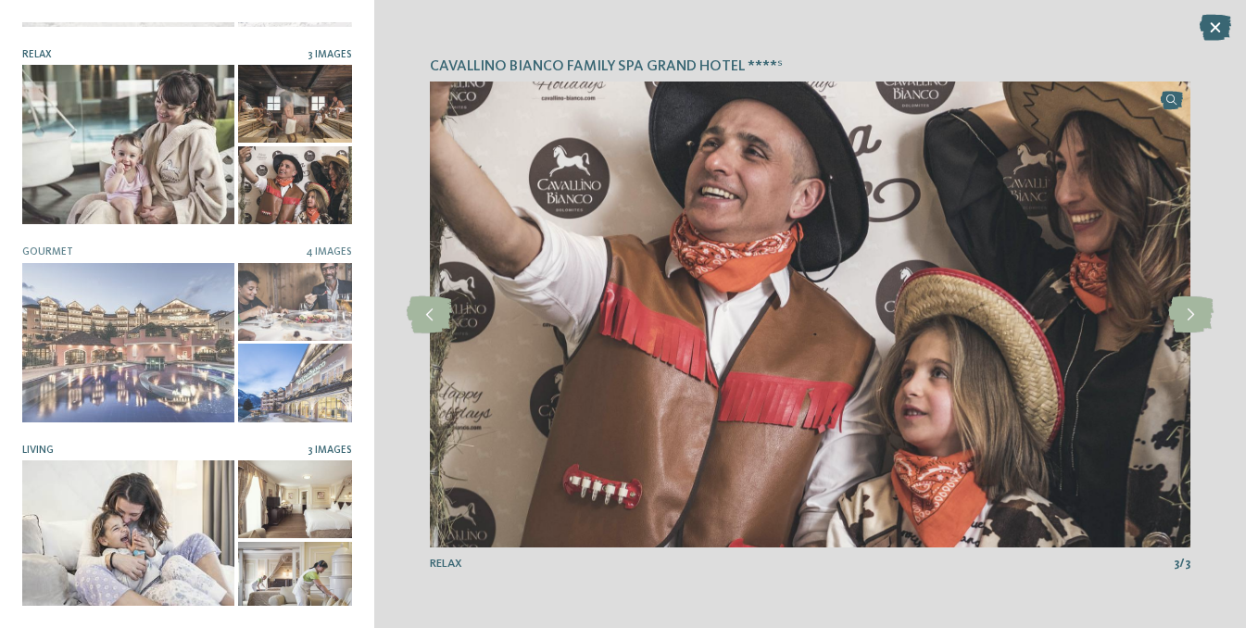
click at [306, 481] on div at bounding box center [295, 499] width 114 height 78
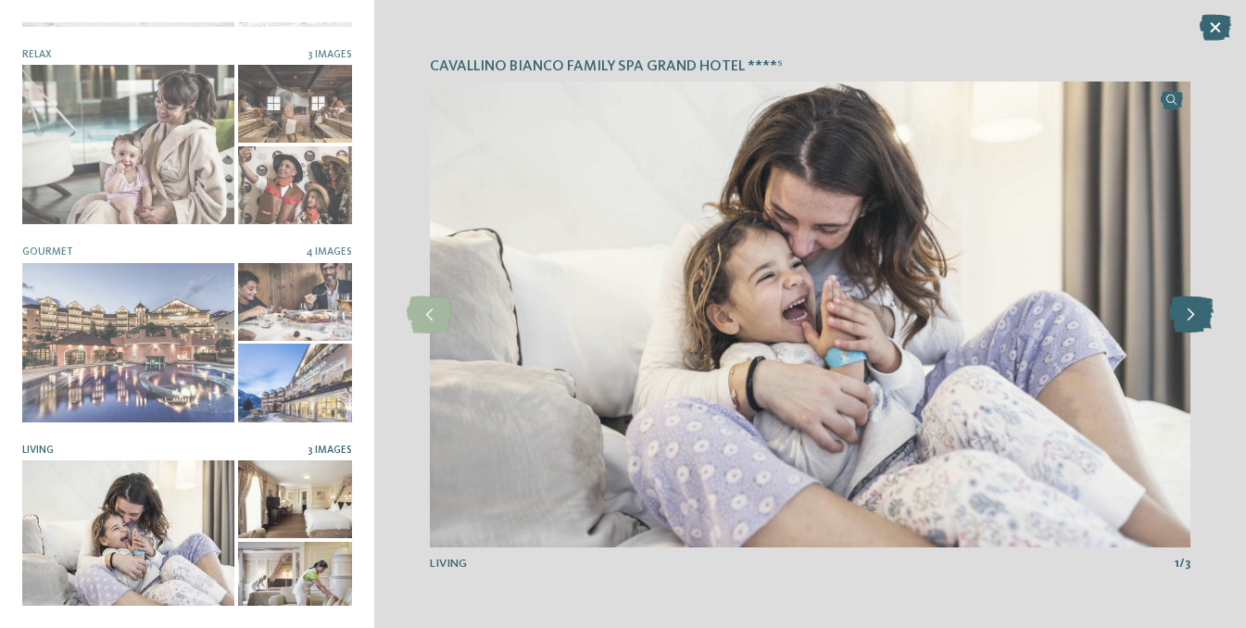
click at [1197, 315] on icon at bounding box center [1190, 314] width 45 height 37
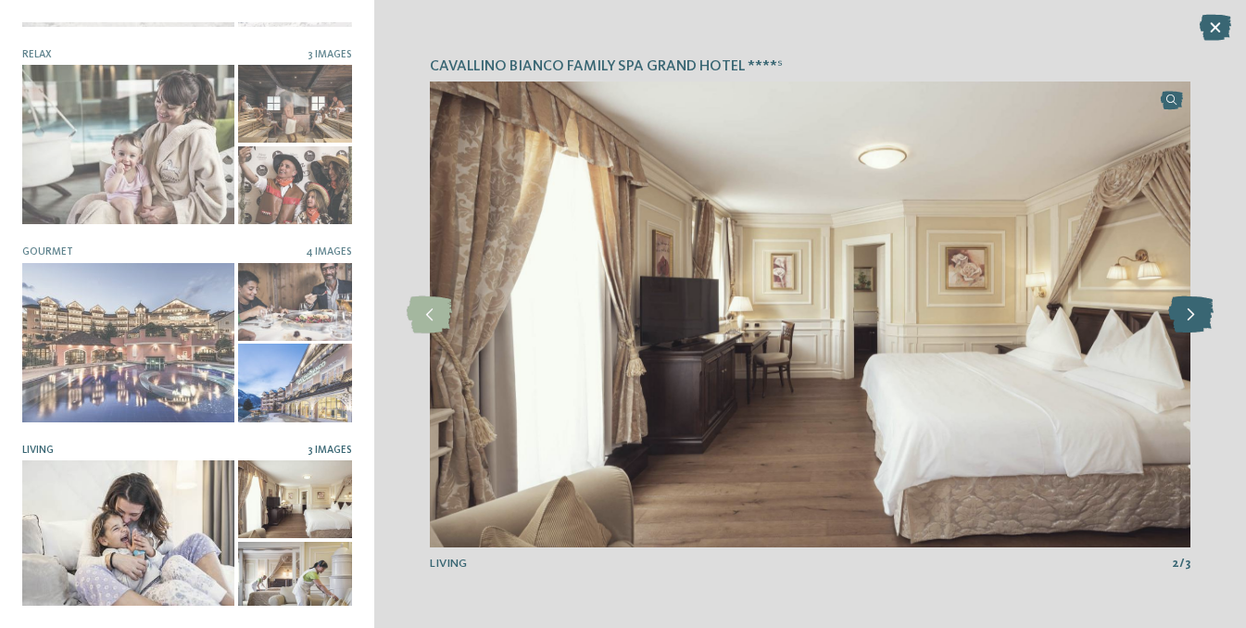
click at [1197, 315] on icon at bounding box center [1190, 314] width 45 height 37
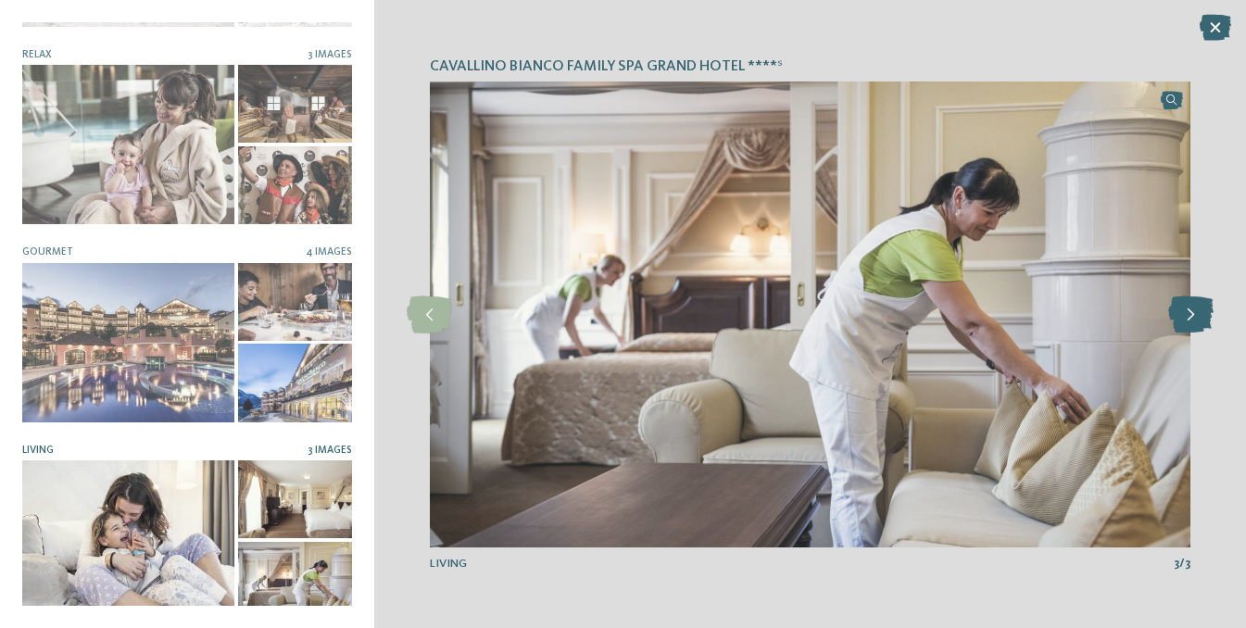
click at [1197, 315] on icon at bounding box center [1190, 314] width 45 height 37
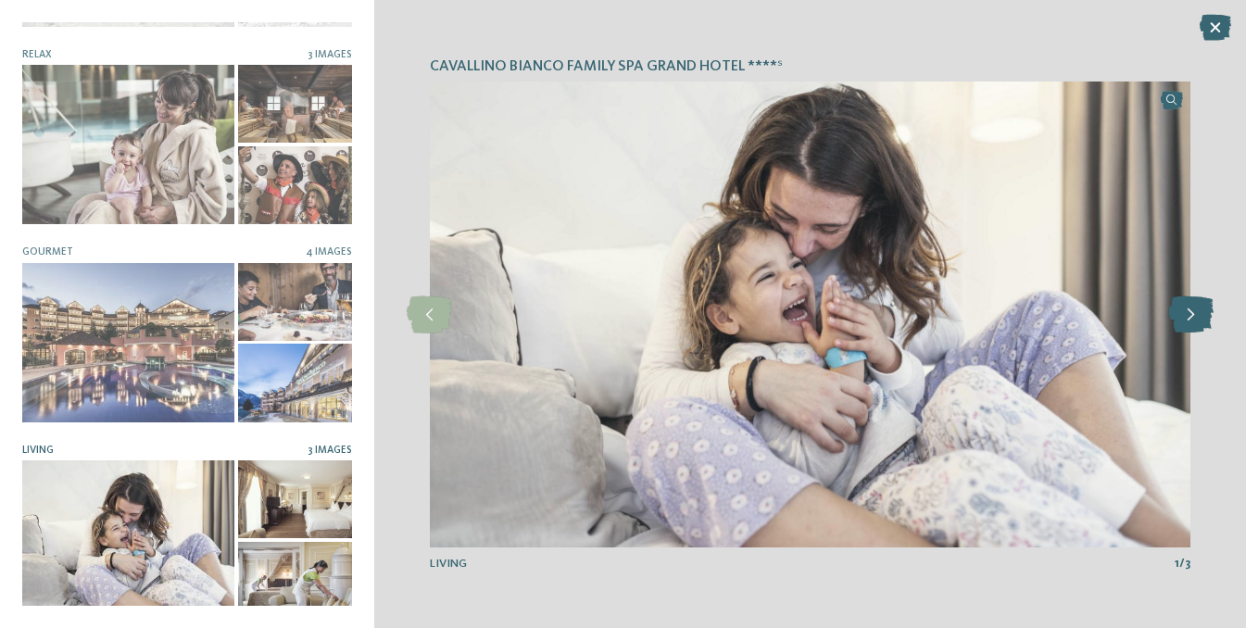
click at [1197, 315] on icon at bounding box center [1190, 314] width 45 height 37
